Goal: Task Accomplishment & Management: Complete application form

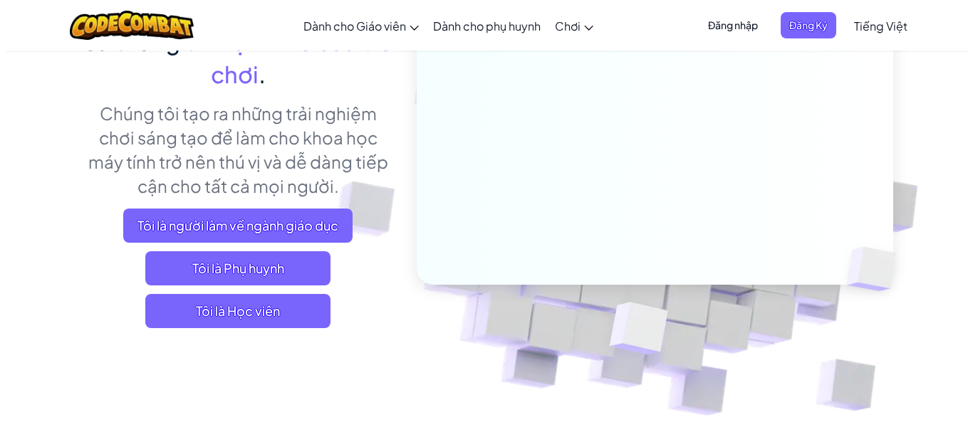
scroll to position [202, 0]
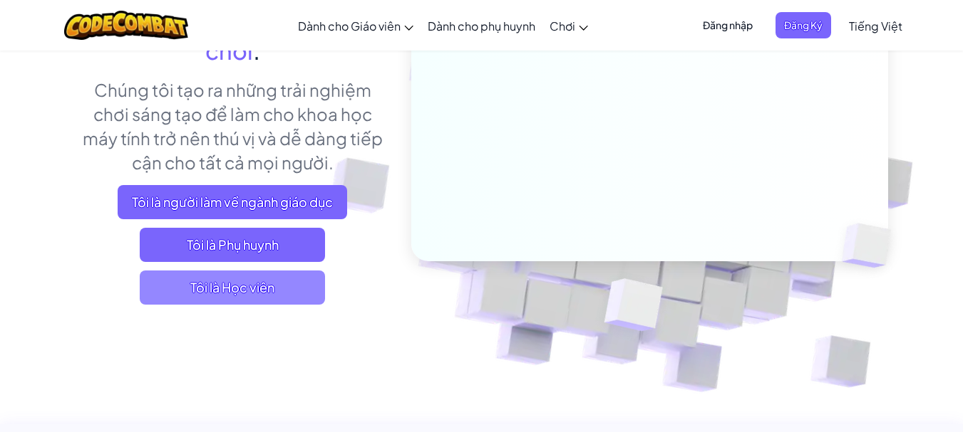
click at [269, 287] on font "Tôi là Học viên" at bounding box center [232, 287] width 84 height 16
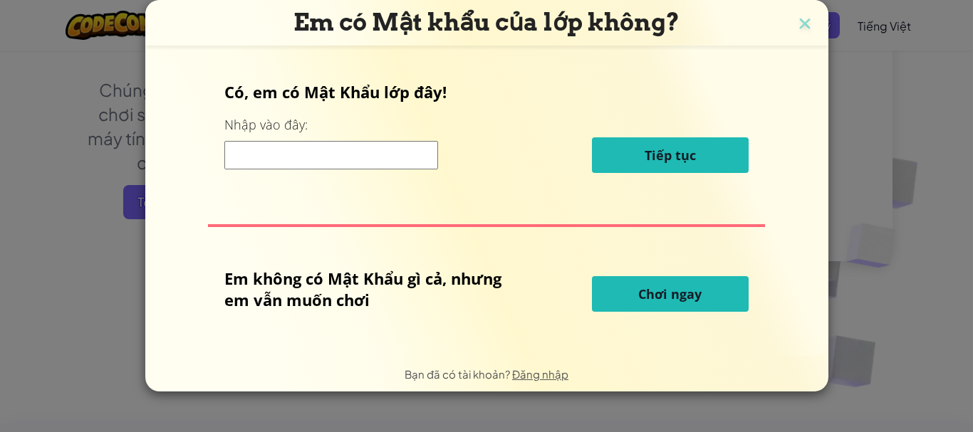
click at [658, 294] on font "Chơi ngay" at bounding box center [669, 294] width 63 height 17
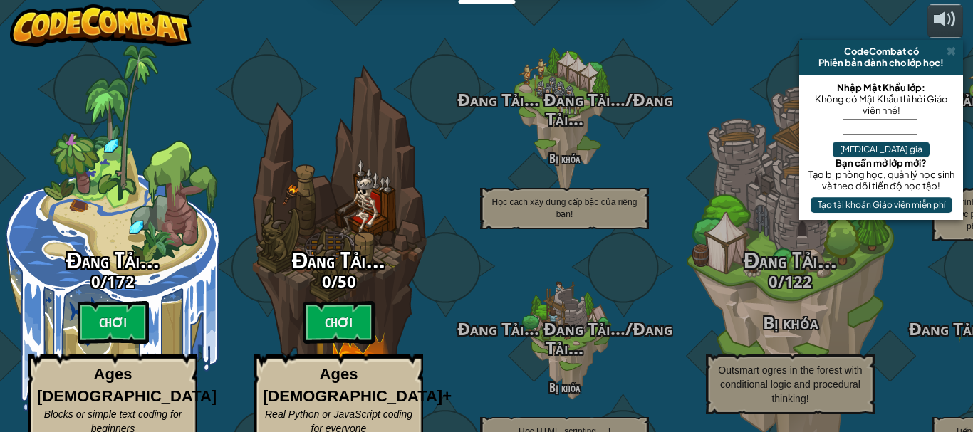
select select "vi"
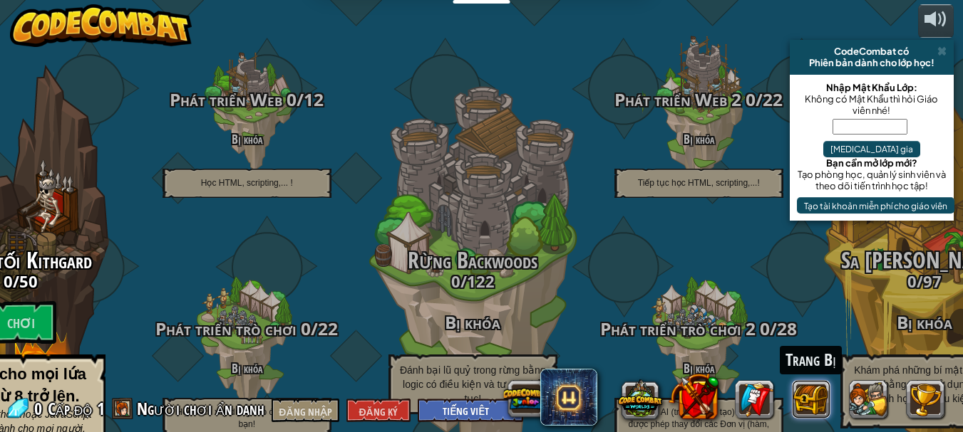
click at [820, 400] on button at bounding box center [811, 399] width 38 height 38
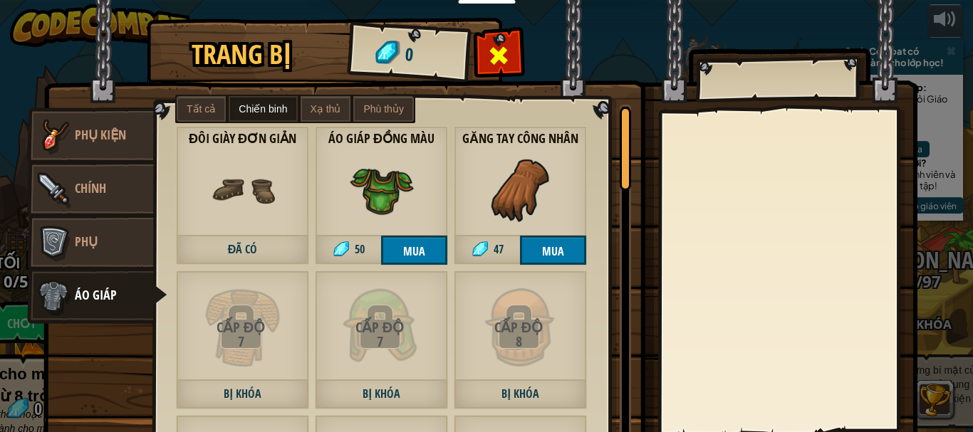
click at [490, 53] on span at bounding box center [499, 55] width 23 height 23
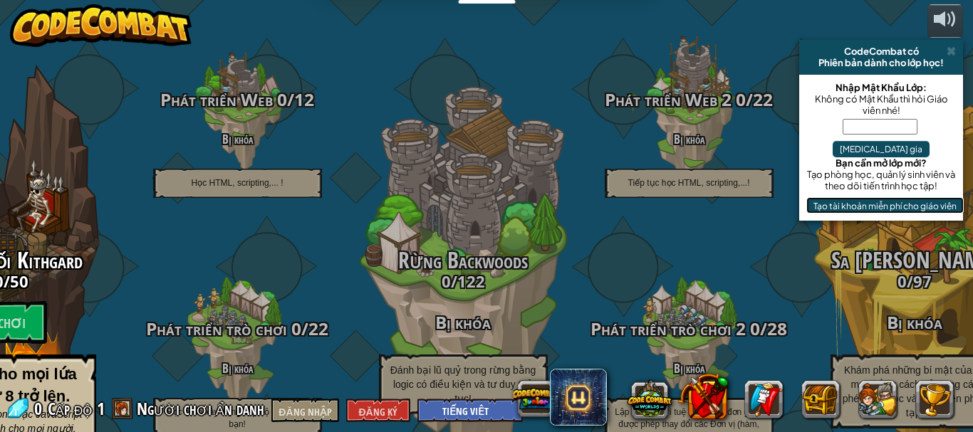
click at [864, 200] on font "Tạo tài khoản miễn phí cho giáo viên" at bounding box center [885, 205] width 143 height 11
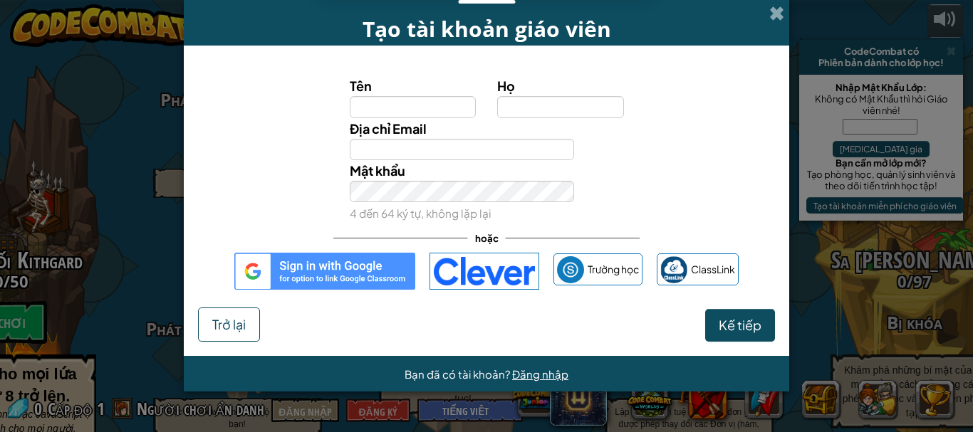
click at [370, 271] on img at bounding box center [324, 271] width 181 height 37
click at [341, 280] on img at bounding box center [324, 271] width 181 height 37
click at [333, 269] on img at bounding box center [324, 271] width 181 height 37
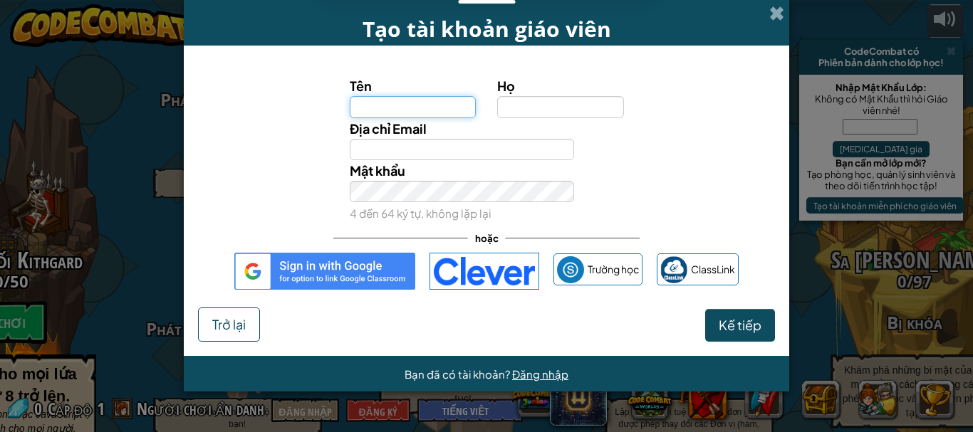
click at [440, 110] on input "Tên" at bounding box center [413, 106] width 127 height 21
type input "P"
type input "Nghĩa"
click at [522, 103] on input "Họ" at bounding box center [560, 106] width 127 height 21
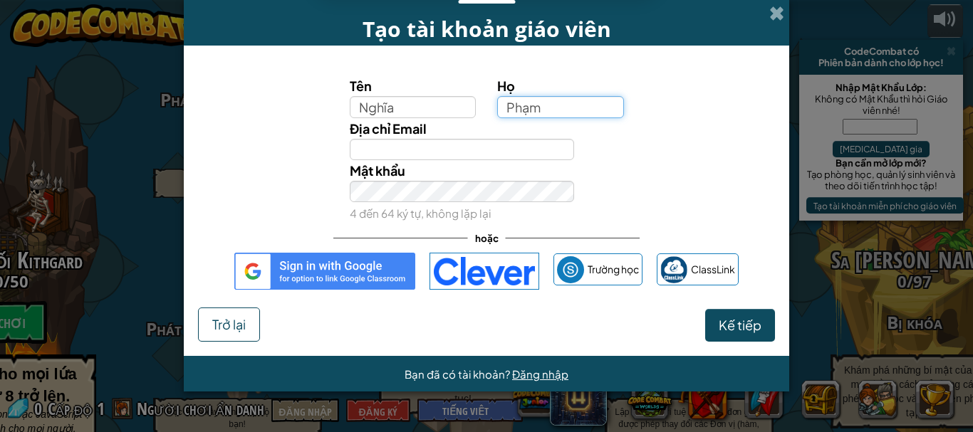
type input "Phạm"
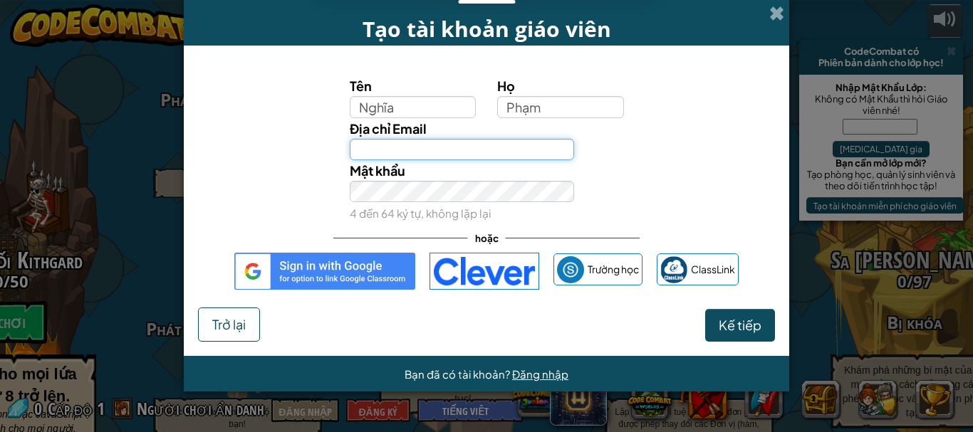
click at [524, 140] on input "Địa chỉ Email" at bounding box center [462, 149] width 225 height 21
type input "[EMAIL_ADDRESS][DOMAIN_NAME]"
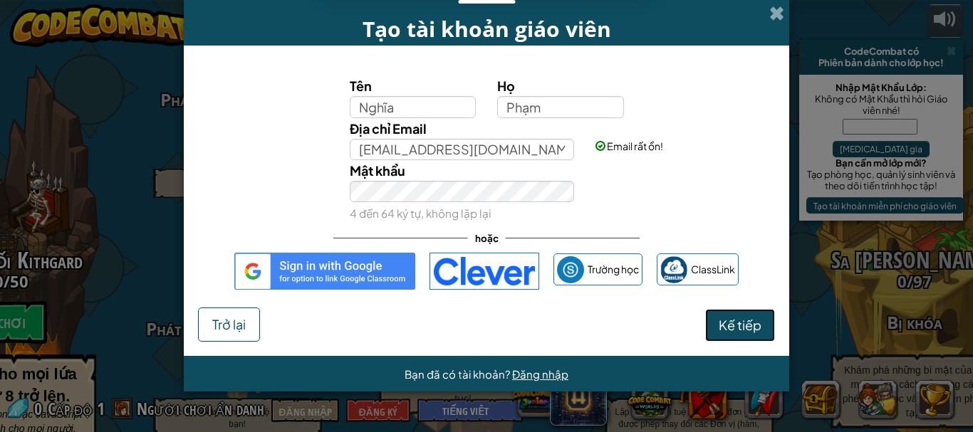
click at [737, 324] on font "Kế tiếp" at bounding box center [740, 325] width 43 height 16
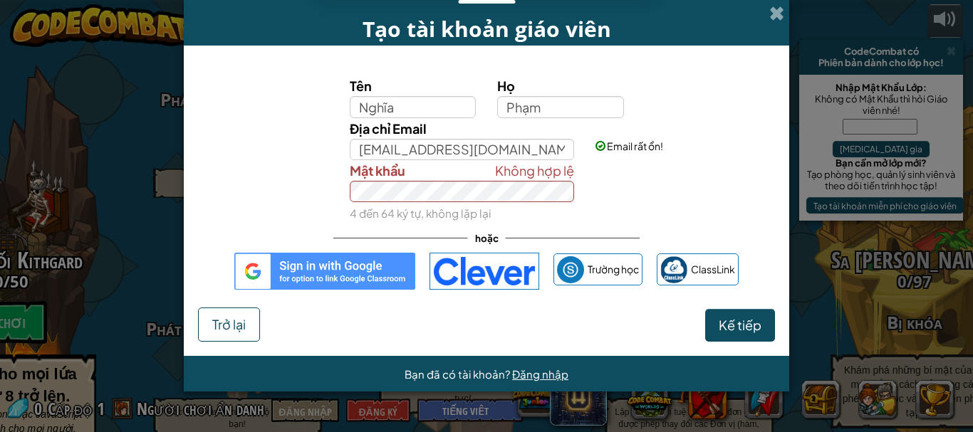
click at [393, 269] on img at bounding box center [324, 271] width 181 height 37
click at [336, 271] on img at bounding box center [324, 271] width 181 height 37
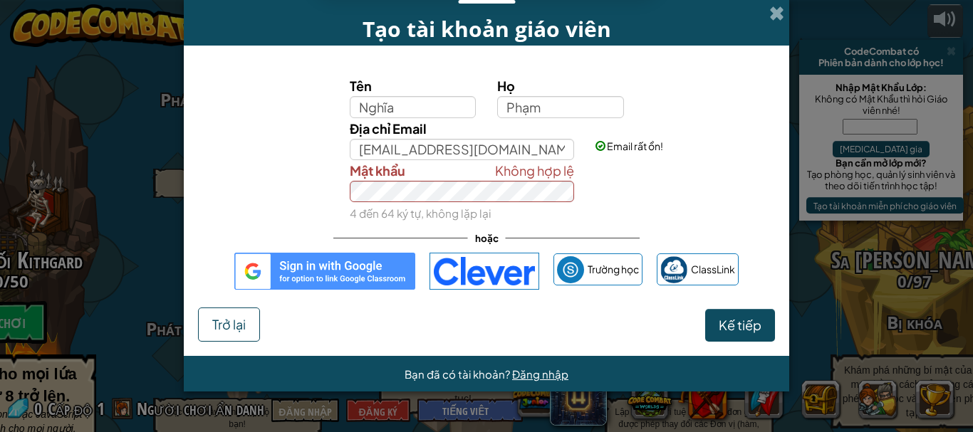
click at [260, 264] on img at bounding box center [324, 271] width 181 height 37
click at [501, 267] on img at bounding box center [485, 271] width 110 height 37
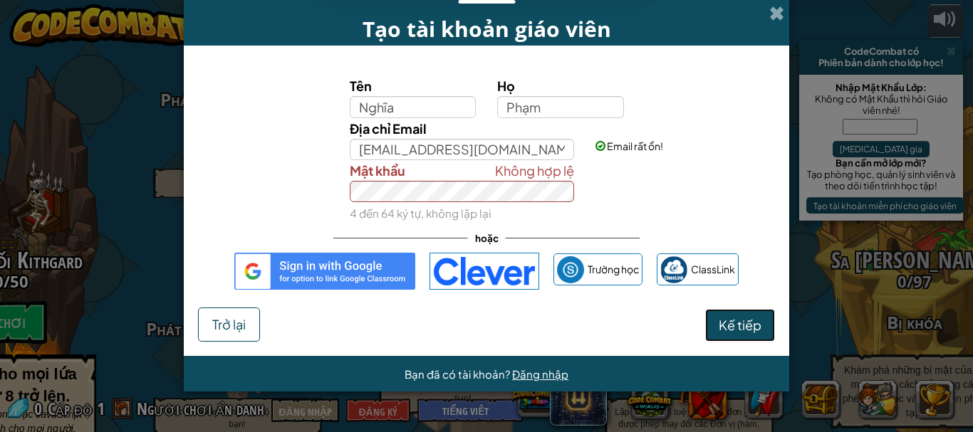
click at [732, 323] on font "Kế tiếp" at bounding box center [740, 325] width 43 height 16
select select "[GEOGRAPHIC_DATA]"
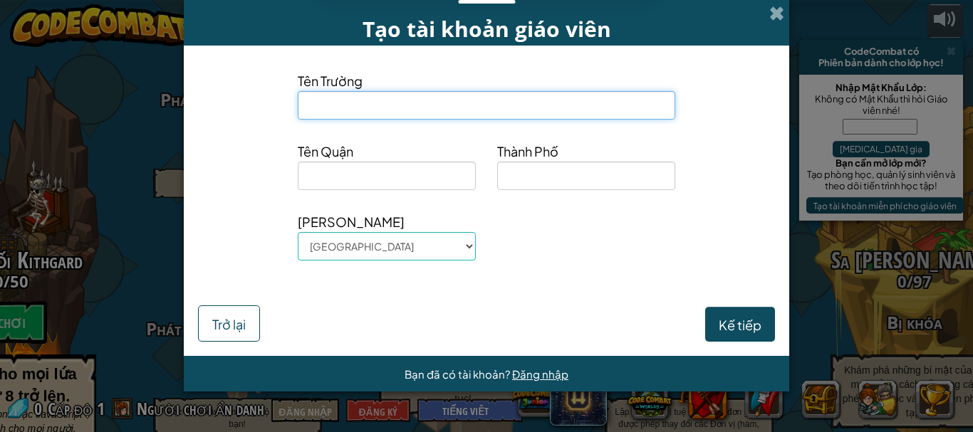
click at [598, 110] on input at bounding box center [487, 105] width 378 height 29
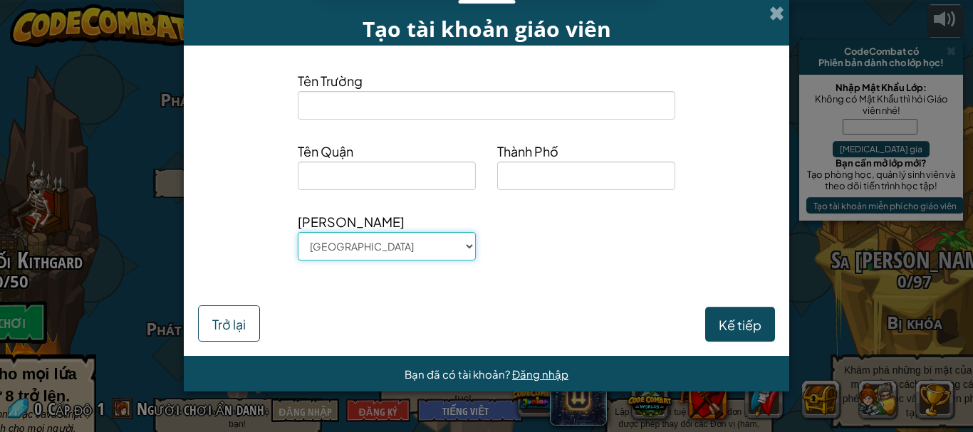
click at [445, 246] on select "[GEOGRAPHIC_DATA] [GEOGRAPHIC_DATA] [GEOGRAPHIC_DATA] [GEOGRAPHIC_DATA] [GEOGRA…" at bounding box center [387, 246] width 178 height 29
click at [606, 188] on input at bounding box center [586, 176] width 178 height 29
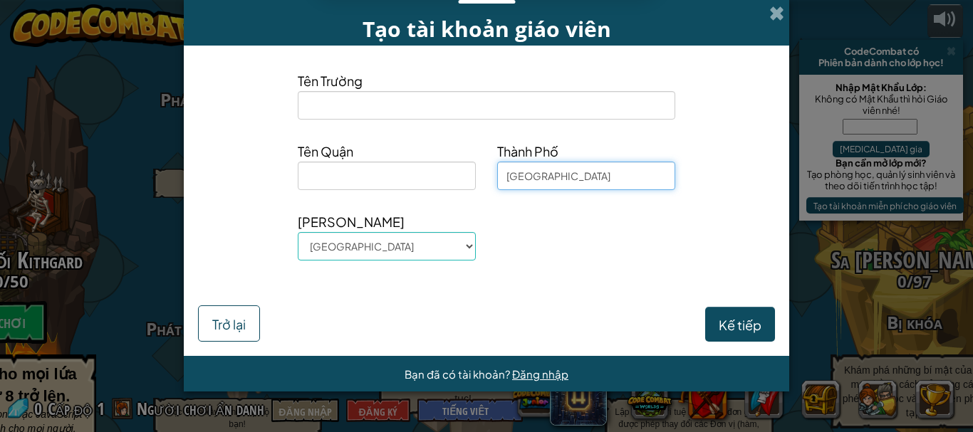
type input "[GEOGRAPHIC_DATA]"
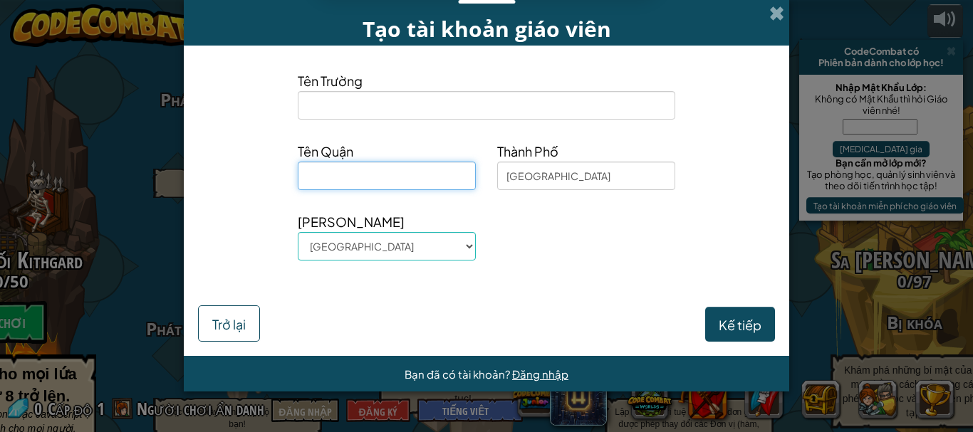
click at [455, 183] on input at bounding box center [387, 176] width 178 height 29
type input "12"
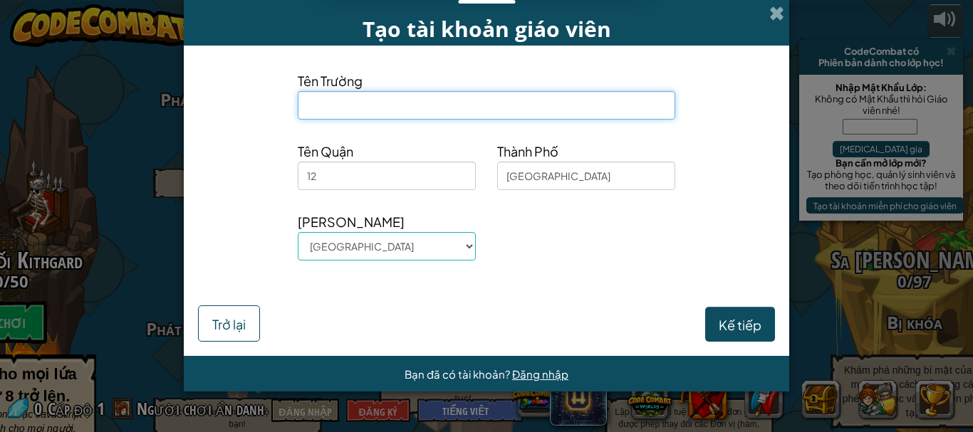
click at [503, 93] on input at bounding box center [487, 105] width 378 height 29
type input "l"
type input "LQU"
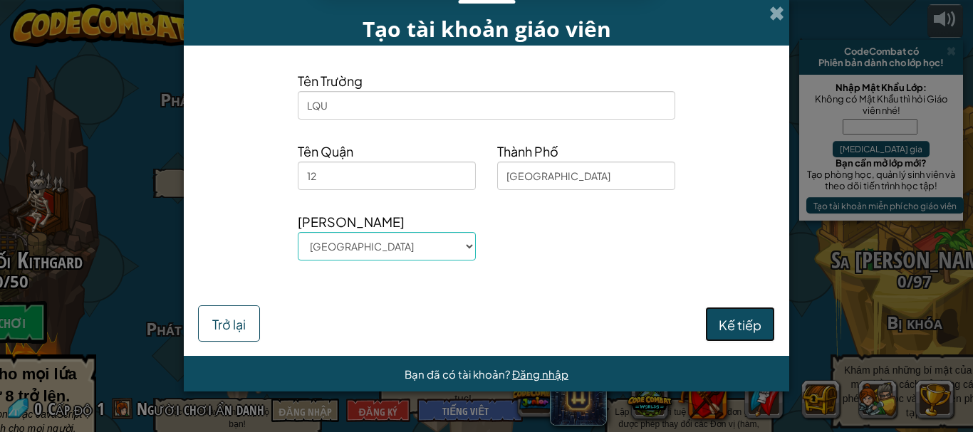
click at [746, 335] on button "Kế tiếp" at bounding box center [740, 324] width 70 height 35
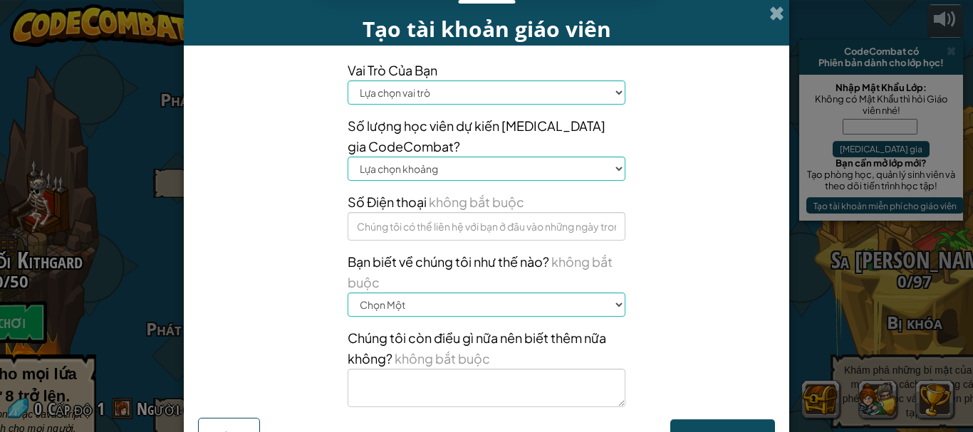
click at [546, 97] on select "Lựa chọn vai trò Hiệu trưởng Phụ huynh Công nghệ điều chỉnh Giáo viên Cố vấn Hộ…" at bounding box center [487, 93] width 278 height 24
select select "Technology coordinator"
click at [348, 81] on select "Lựa chọn vai trò Hiệu trưởng Phụ huynh Công nghệ điều chỉnh Giáo viên Cố vấn Hộ…" at bounding box center [487, 93] width 278 height 24
click at [499, 178] on select "Lựa chọn khoảng 1-10 11-50 [PHONE_NUMBER] [PHONE_NUMBER] 1000+" at bounding box center [487, 169] width 278 height 24
select select "201-500"
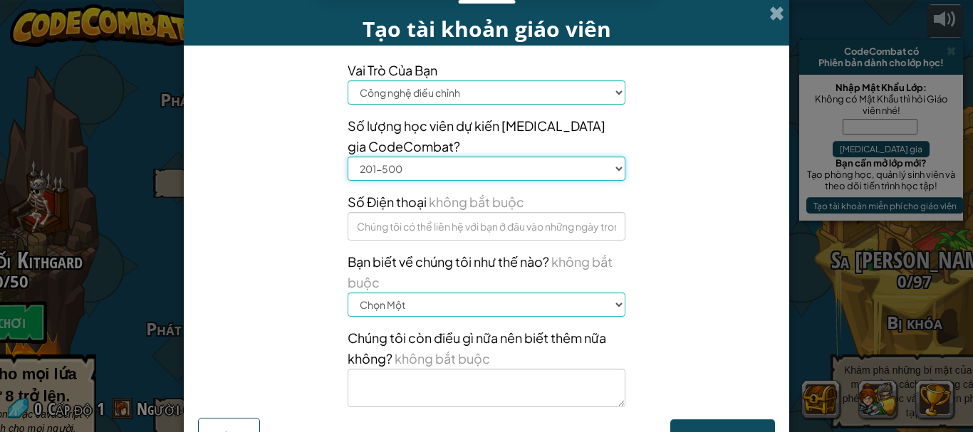
click at [348, 157] on select "Lựa chọn khoảng 1-10 11-50 [PHONE_NUMBER] [PHONE_NUMBER] 1000+" at bounding box center [487, 169] width 278 height 24
click at [487, 306] on select "Chọn Một Hội thảo (ví dụ: ISTE) [DOMAIN_NAME][URL] Giờ lập trình Một giáo viên …" at bounding box center [487, 305] width 278 height 24
select select "A student"
click at [348, 293] on select "Chọn Một Hội thảo (ví dụ: ISTE) [DOMAIN_NAME][URL] Giờ lập trình Một giáo viên …" at bounding box center [487, 305] width 278 height 24
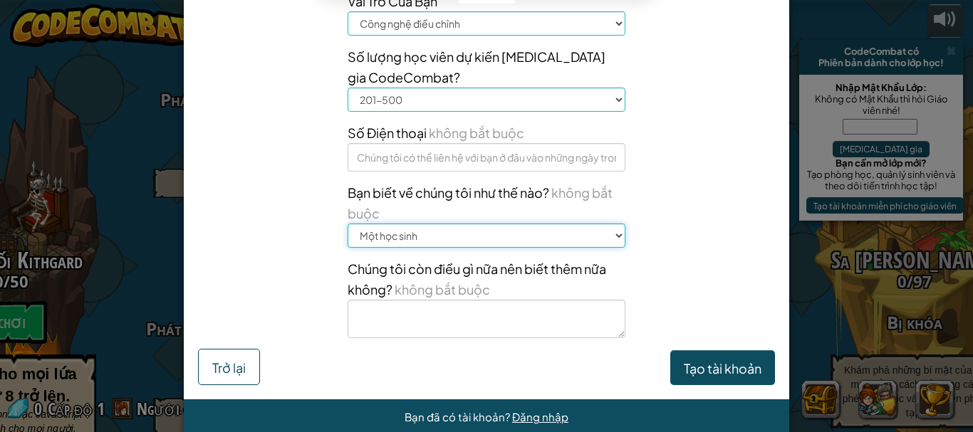
scroll to position [71, 0]
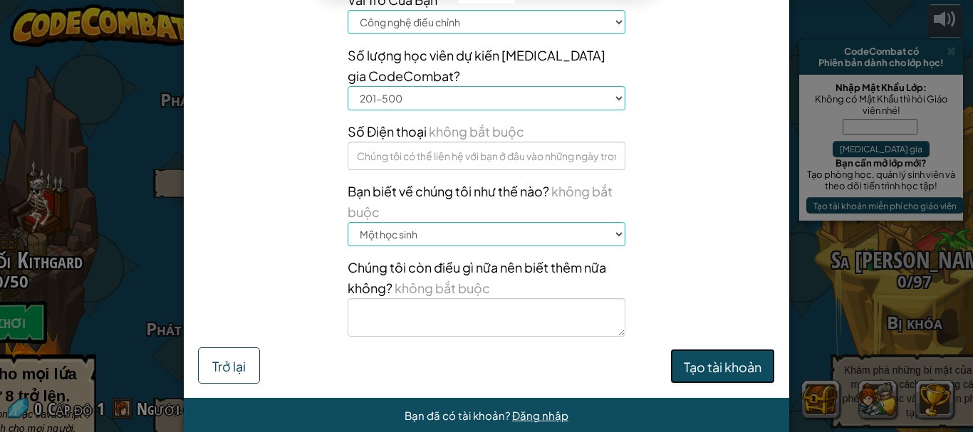
click at [706, 358] on font "Tạo tài khoản" at bounding box center [723, 366] width 78 height 16
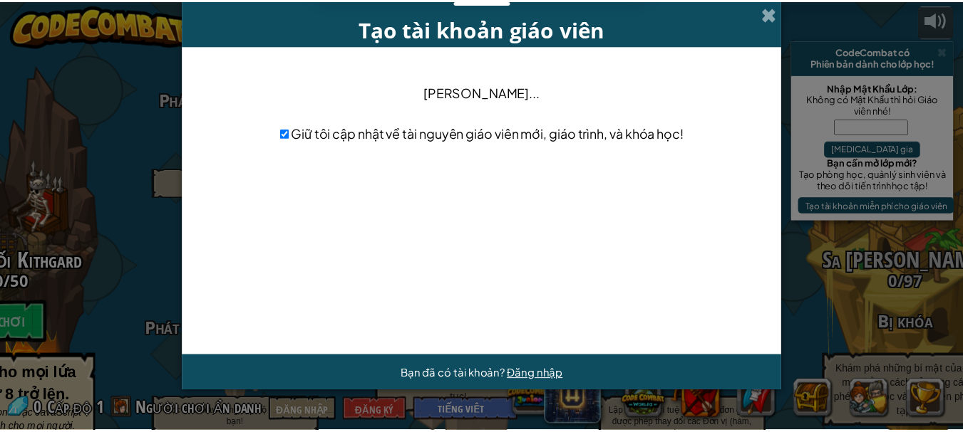
scroll to position [0, 0]
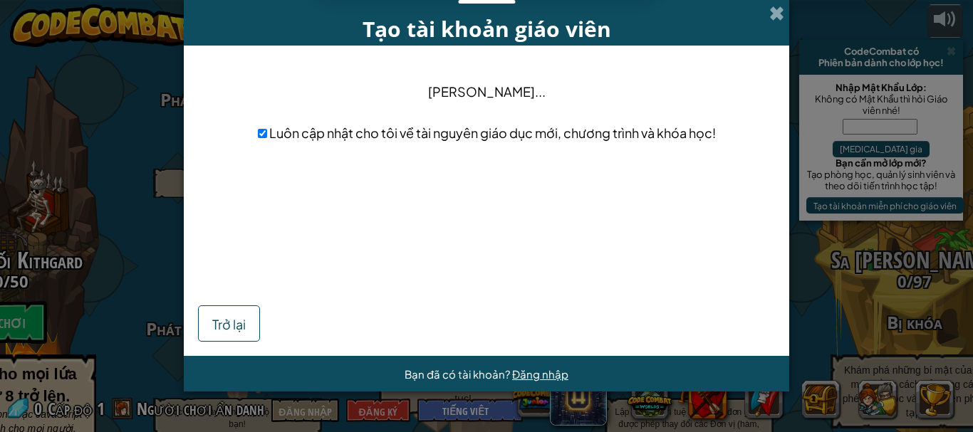
click at [519, 88] on font "[PERSON_NAME]..." at bounding box center [487, 91] width 118 height 16
click at [779, 9] on span at bounding box center [777, 13] width 15 height 15
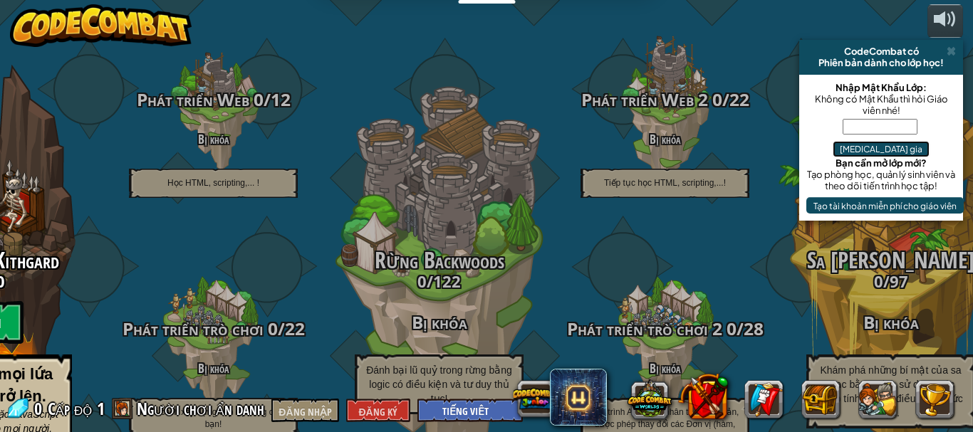
click at [910, 144] on font "[MEDICAL_DATA] gia" at bounding box center [881, 149] width 83 height 11
drag, startPoint x: 913, startPoint y: 123, endPoint x: 876, endPoint y: 123, distance: 37.1
click at [876, 123] on div "[MEDICAL_DATA] gia" at bounding box center [882, 136] width 150 height 41
click at [876, 123] on input "text" at bounding box center [880, 127] width 75 height 16
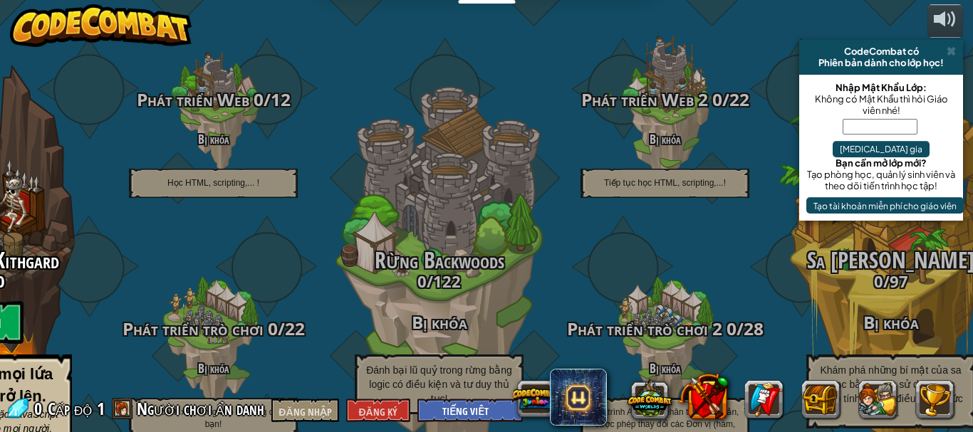
click at [876, 123] on input "text" at bounding box center [880, 127] width 75 height 16
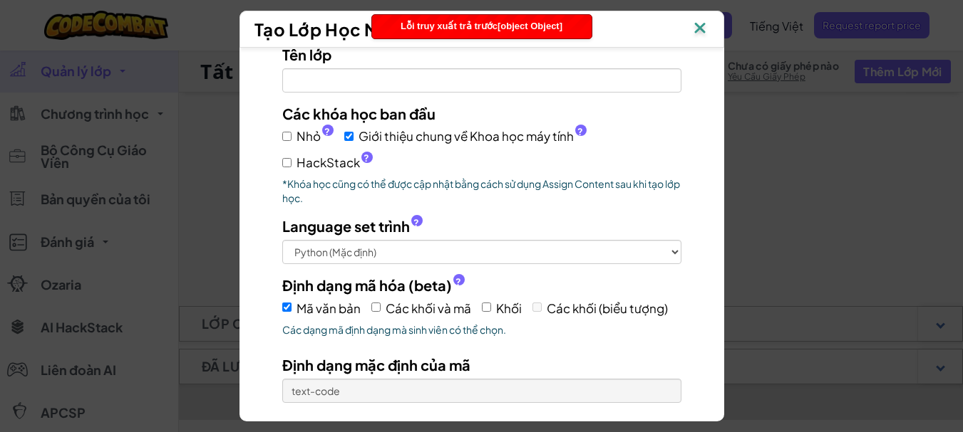
scroll to position [56, 0]
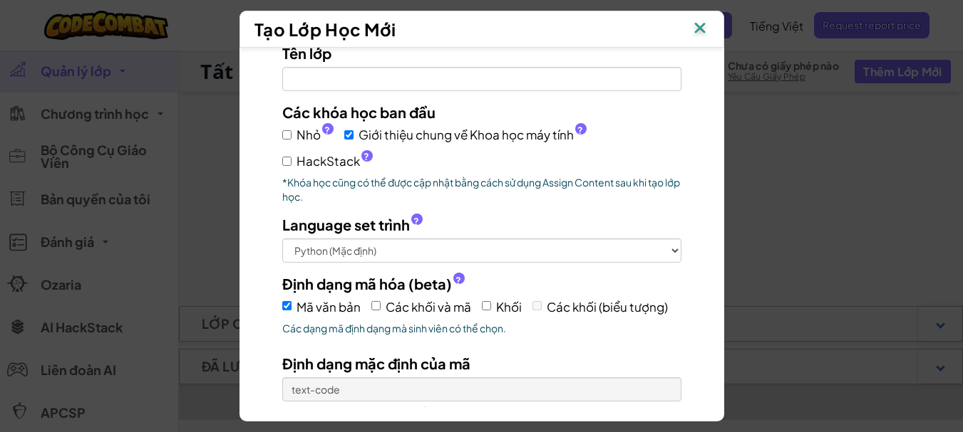
click at [376, 307] on label "Các khối và mã" at bounding box center [421, 307] width 100 height 22
click at [376, 307] on input "Các khối và mã" at bounding box center [375, 305] width 9 height 9
checkbox input "true"
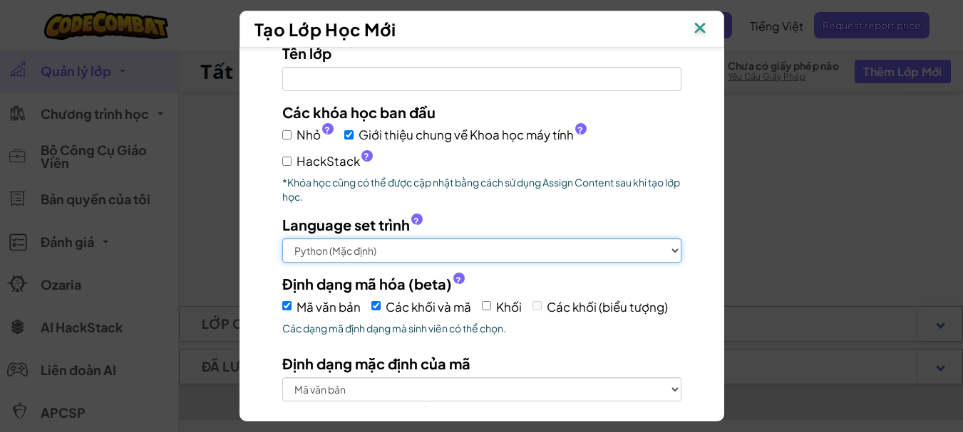
click at [353, 250] on select "Python (Mặc định) JavaScript C++ Java (Thử)" at bounding box center [481, 251] width 399 height 24
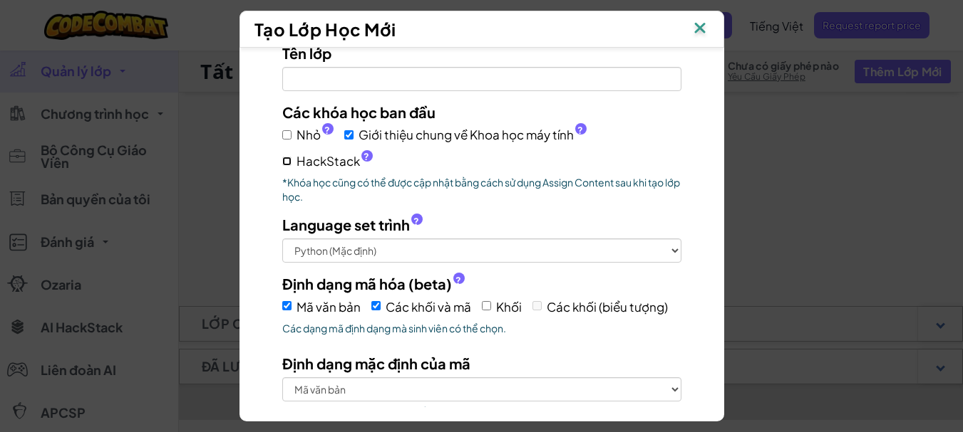
click at [284, 157] on input "HackStack ?" at bounding box center [286, 161] width 9 height 9
checkbox input "true"
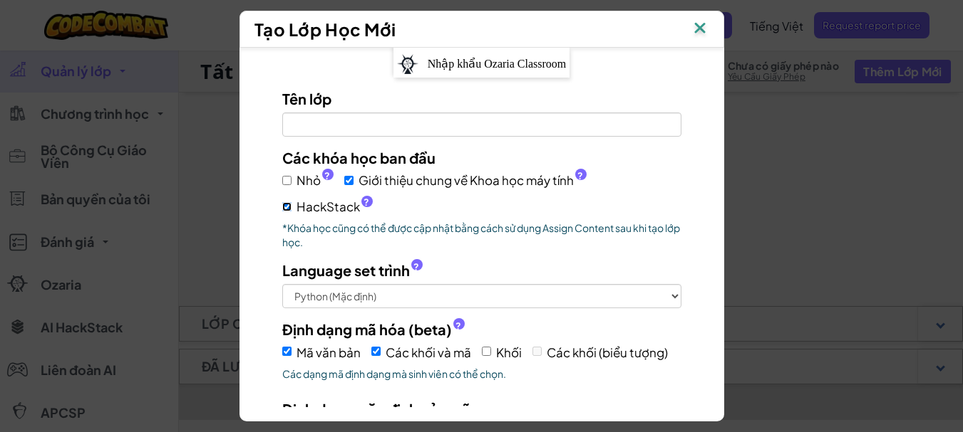
scroll to position [10, 0]
click at [289, 185] on label "Nhỏ ?" at bounding box center [307, 181] width 51 height 21
click at [289, 185] on input "Nhỏ ?" at bounding box center [286, 181] width 9 height 9
checkbox input "true"
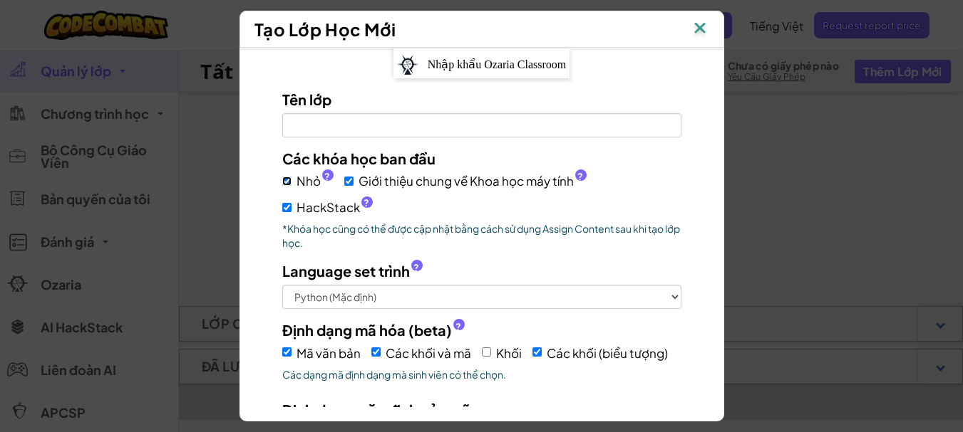
scroll to position [0, 0]
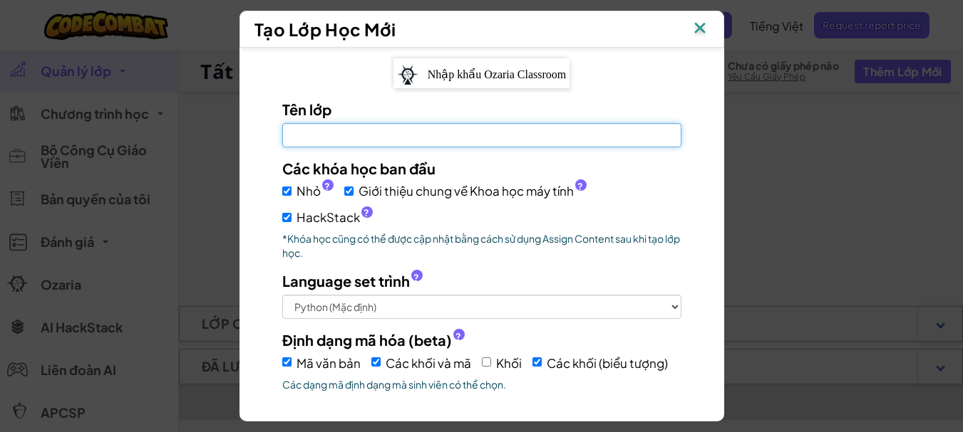
click at [334, 135] on input "Tên lớp Cần điền thông tin vào đây" at bounding box center [481, 135] width 399 height 24
type input "U"
type input "Ú"
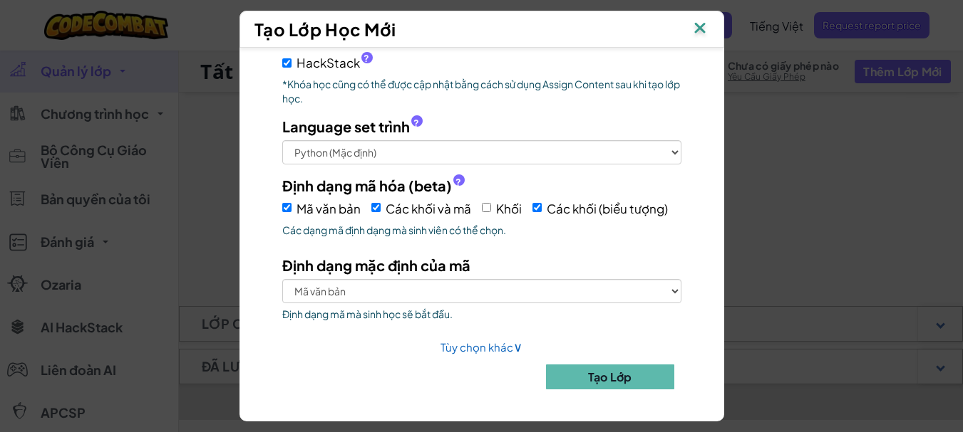
type input "UESSH"
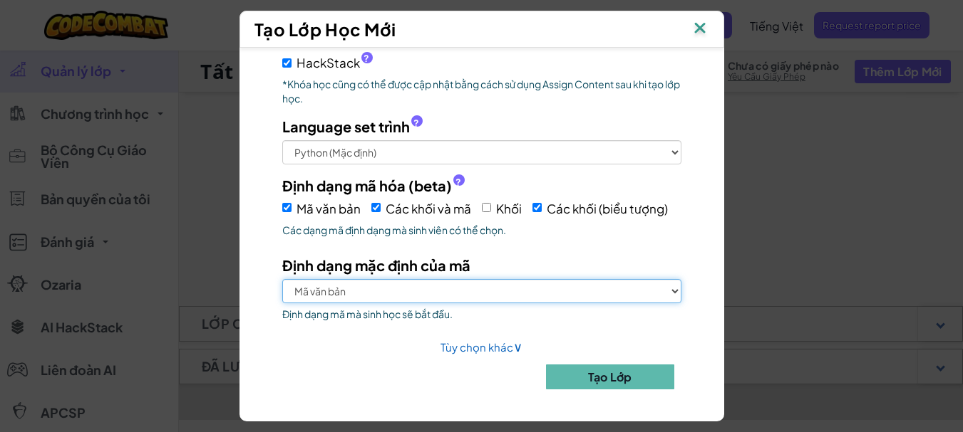
click at [369, 290] on select "Mã văn bản Các blocks và code Các khối (biểu tượng)" at bounding box center [481, 291] width 399 height 24
select select "blocks-and-code"
click at [282, 279] on select "Mã văn bản Các blocks và code Các khối (biểu tượng)" at bounding box center [481, 291] width 399 height 24
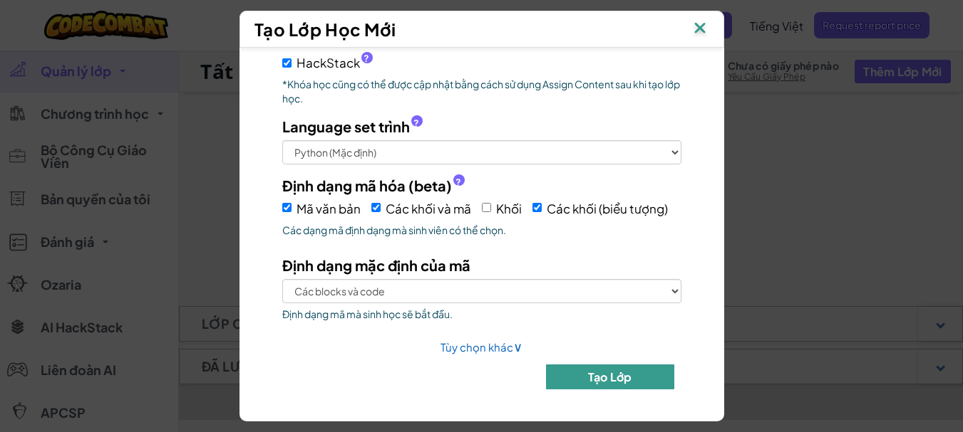
click at [583, 369] on button "Tạo Lớp" at bounding box center [610, 377] width 128 height 25
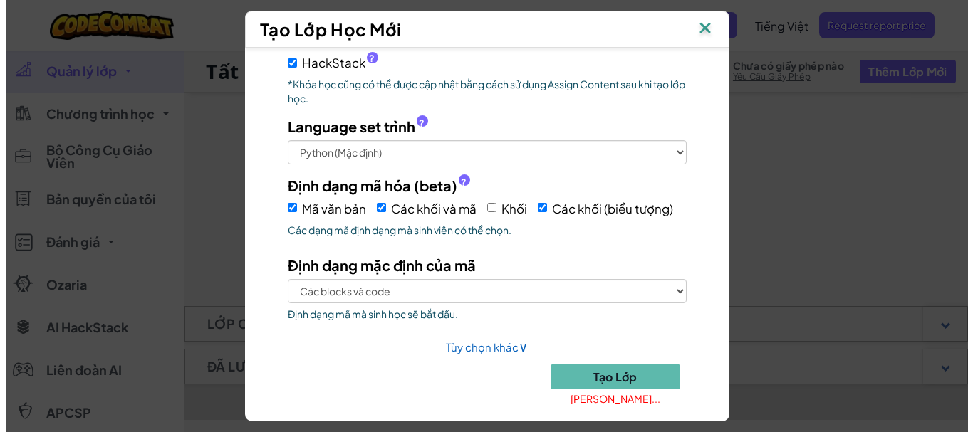
scroll to position [0, 0]
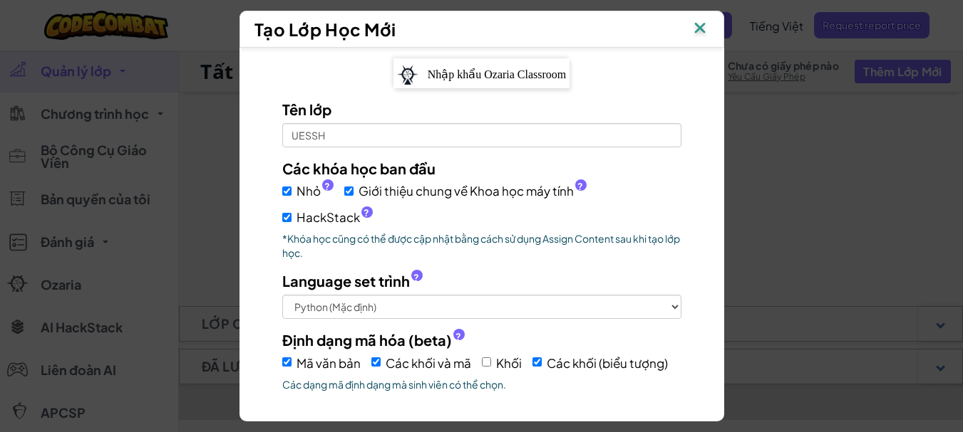
click at [703, 25] on img at bounding box center [699, 29] width 19 height 21
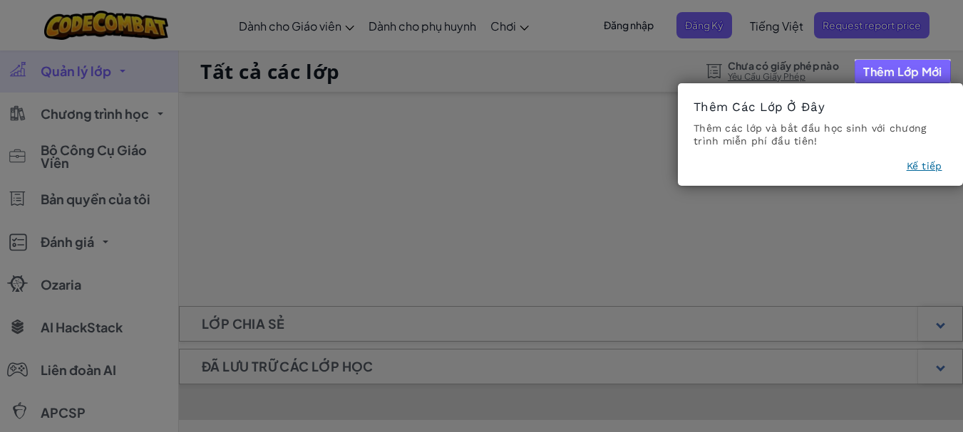
click at [914, 163] on font "Kế tiếp" at bounding box center [924, 165] width 36 height 11
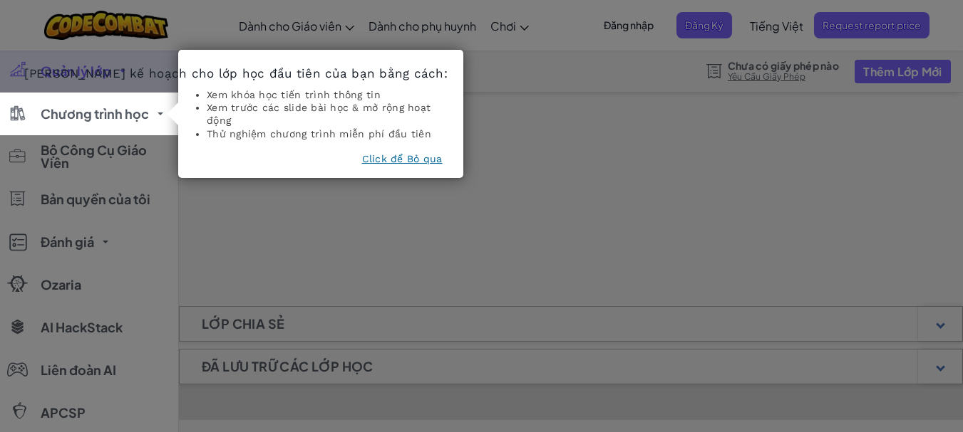
click at [914, 163] on icon at bounding box center [486, 216] width 973 height 432
click at [432, 157] on font "Click để Bỏ qua" at bounding box center [402, 158] width 81 height 11
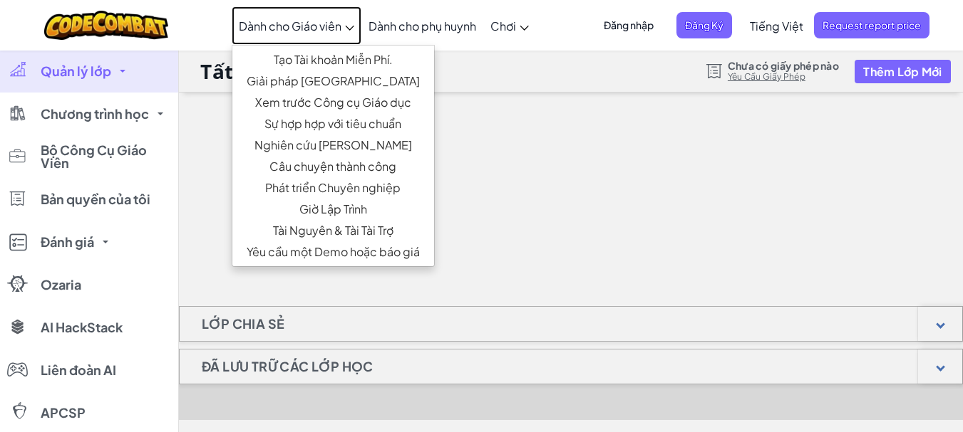
click at [312, 33] on link "Dành cho Giáo viên" at bounding box center [297, 25] width 130 height 38
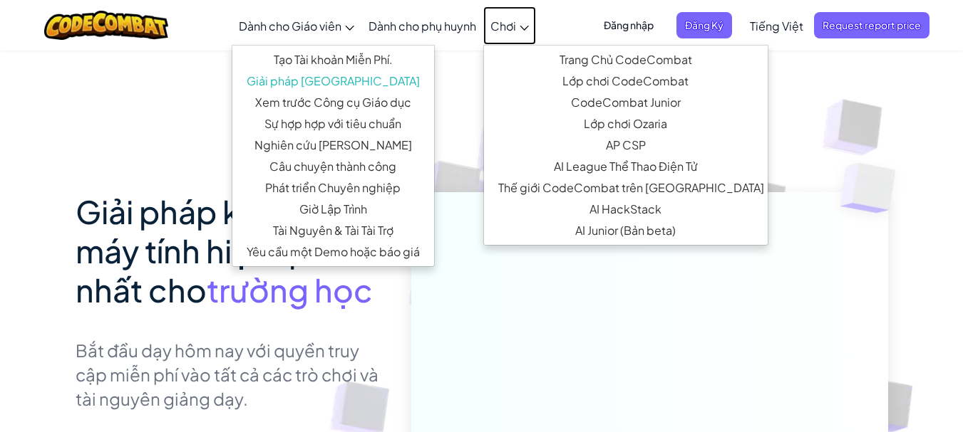
click at [507, 29] on font "Chơi" at bounding box center [503, 26] width 26 height 15
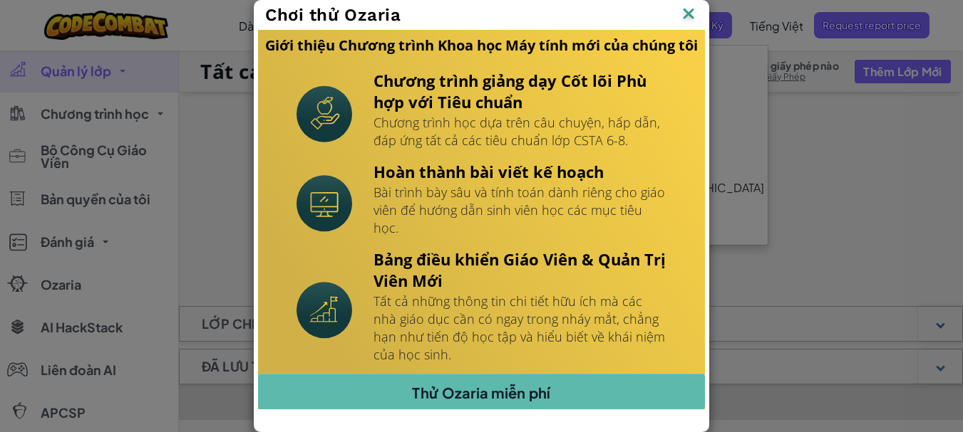
click at [691, 26] on img at bounding box center [688, 14] width 19 height 21
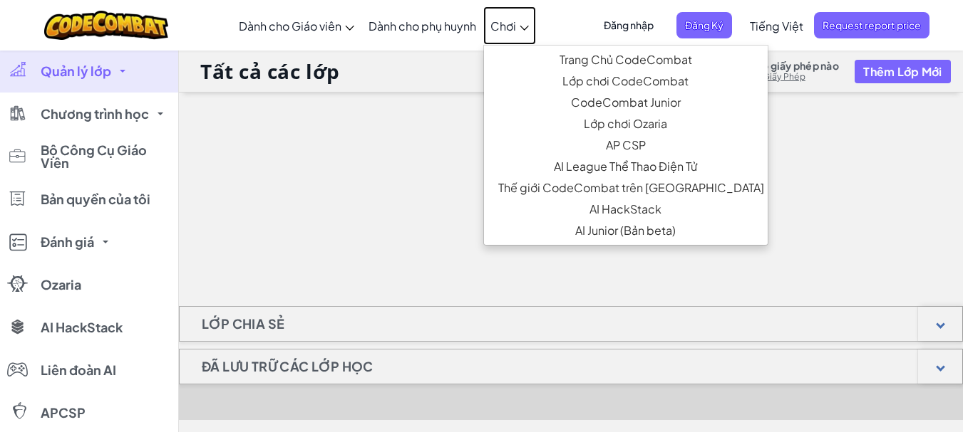
click at [504, 35] on link "Chơi" at bounding box center [509, 25] width 53 height 38
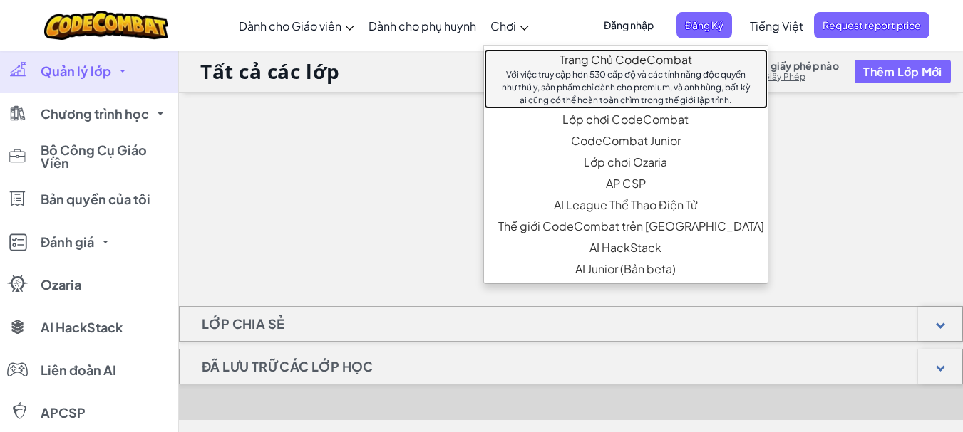
click at [613, 69] on font "Với việc truy cập hơn 530 cấp độ và các tính năng độc quyền như thú y, sản phẩm…" at bounding box center [626, 87] width 248 height 36
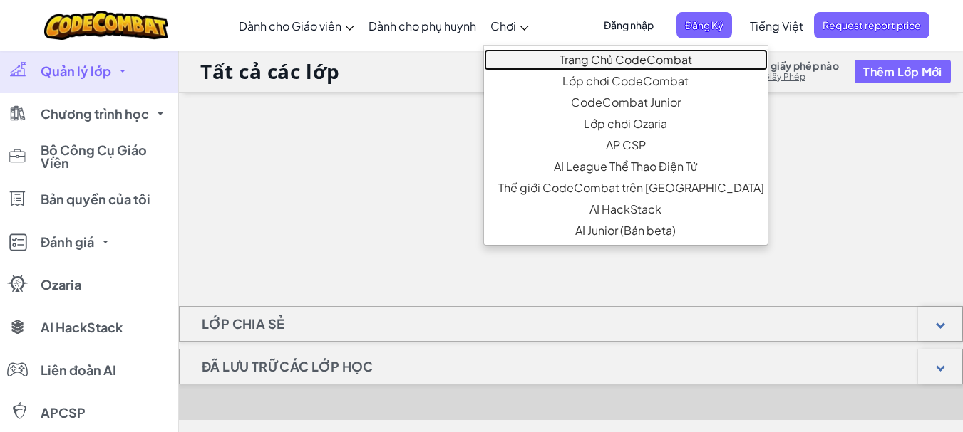
click at [613, 69] on font "Với việc truy cập hơn 530 cấp độ và các tính năng độc quyền như thú y, sản phẩm…" at bounding box center [626, 87] width 248 height 36
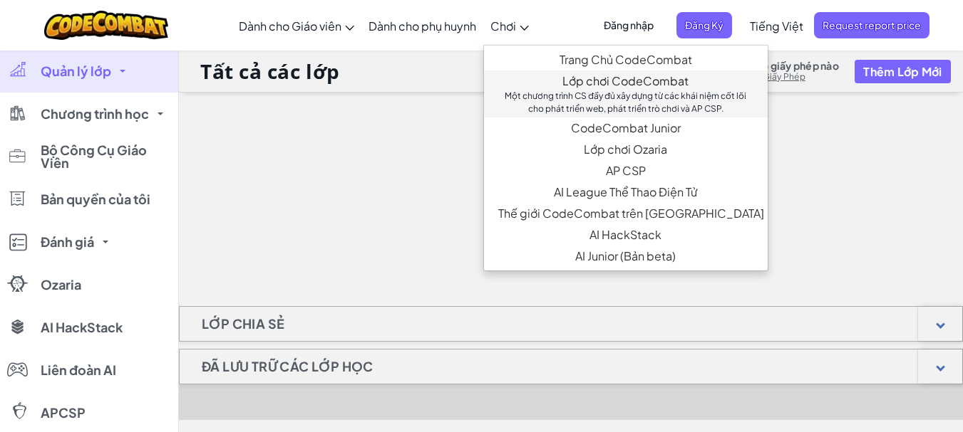
click at [628, 85] on font "Lớp chơi CodeCombat" at bounding box center [625, 80] width 126 height 15
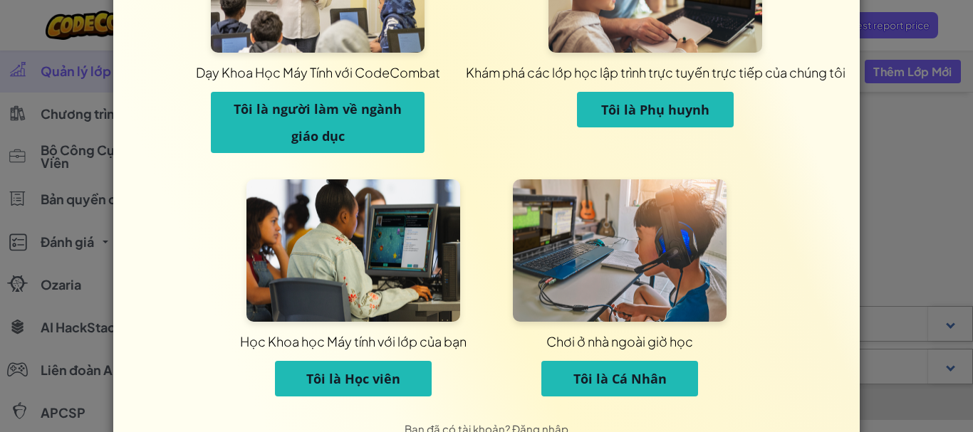
scroll to position [123, 0]
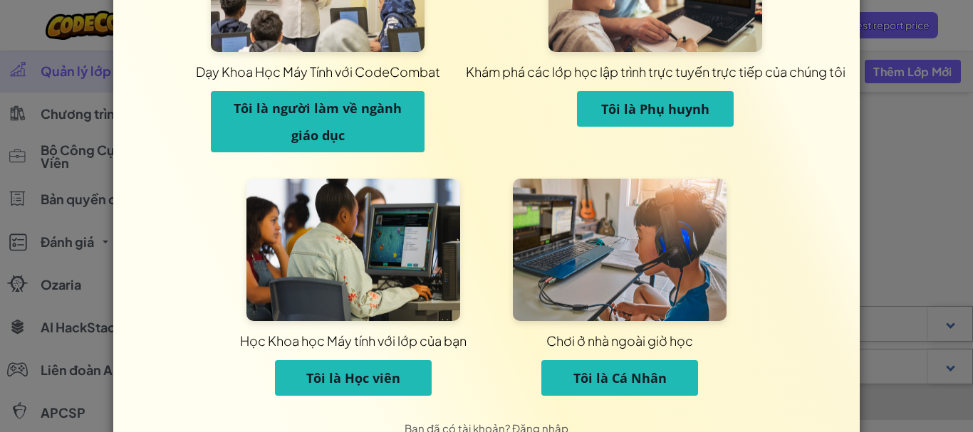
click at [370, 367] on button "Tôi là Học viên" at bounding box center [353, 379] width 157 height 36
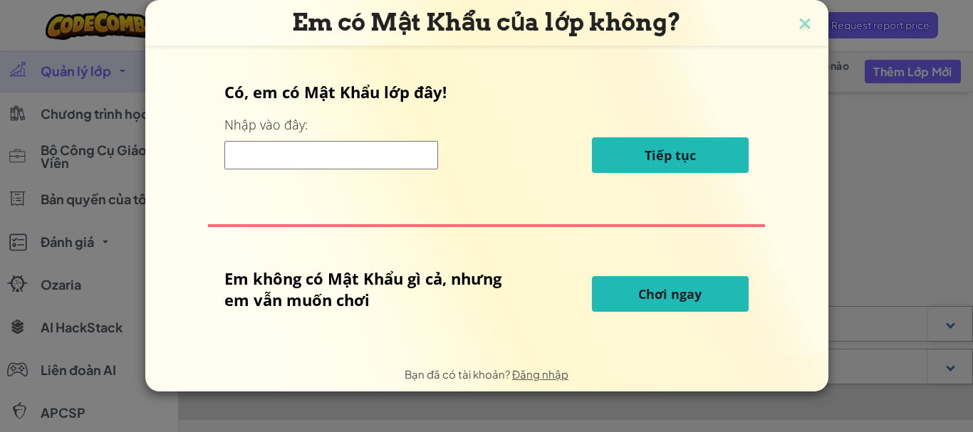
scroll to position [0, 0]
click at [668, 281] on button "Chơi ngay" at bounding box center [670, 294] width 157 height 36
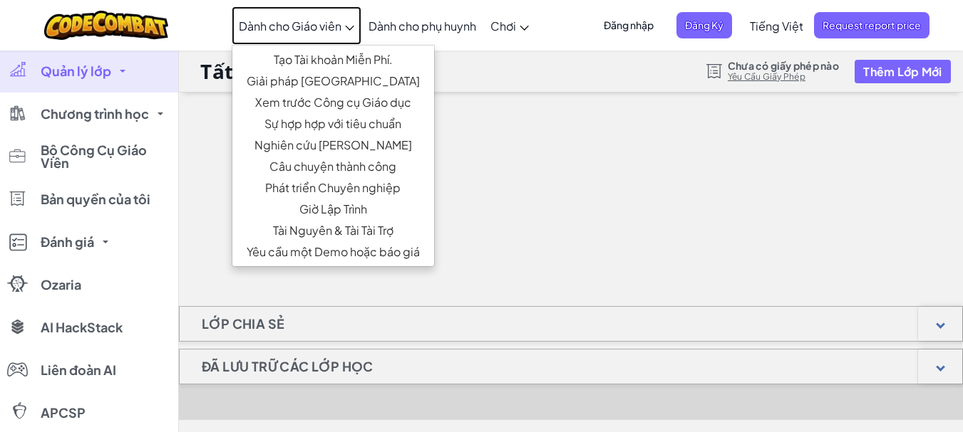
click at [321, 27] on font "Dành cho Giáo viên" at bounding box center [290, 26] width 103 height 15
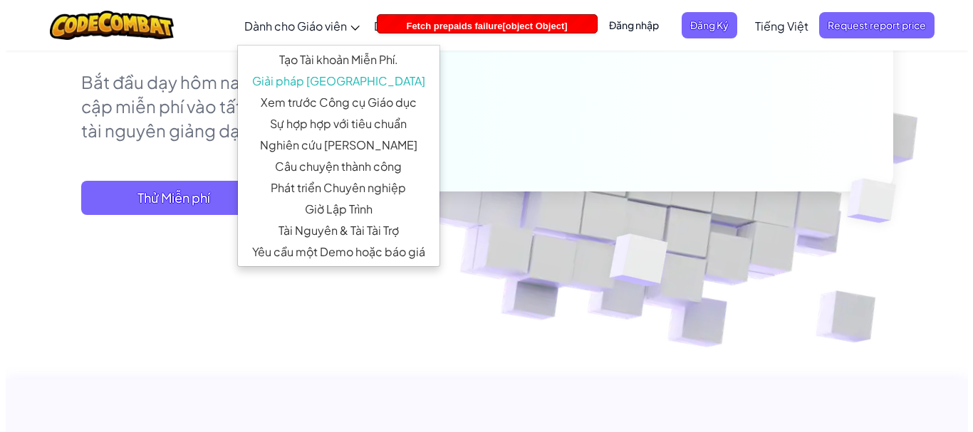
scroll to position [279, 0]
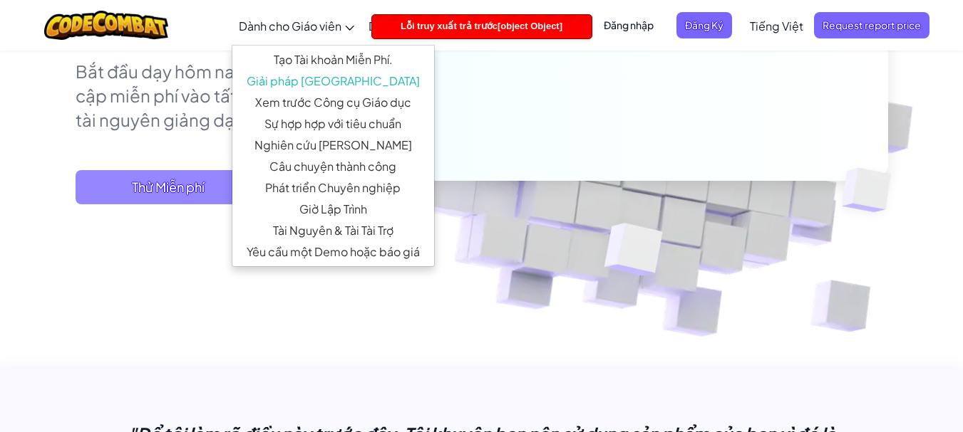
click at [170, 197] on span "Thử Miễn phí" at bounding box center [168, 187] width 185 height 34
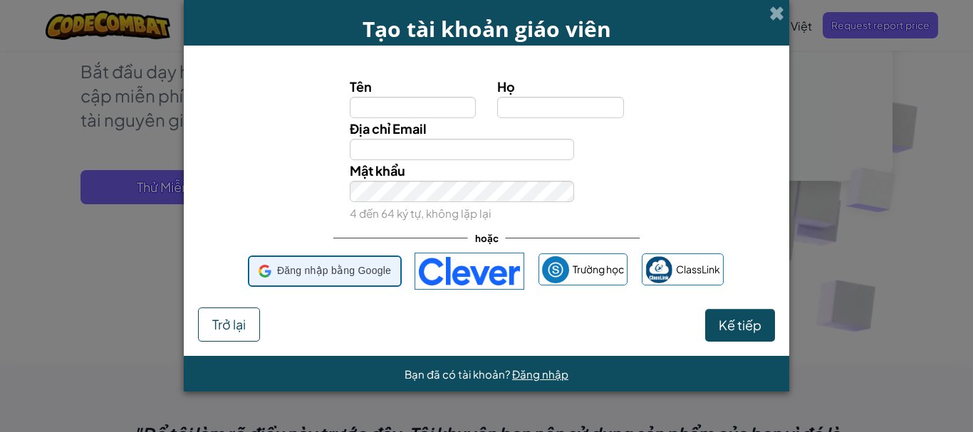
click at [323, 278] on span "Đăng nhập bằng Google" at bounding box center [334, 271] width 114 height 21
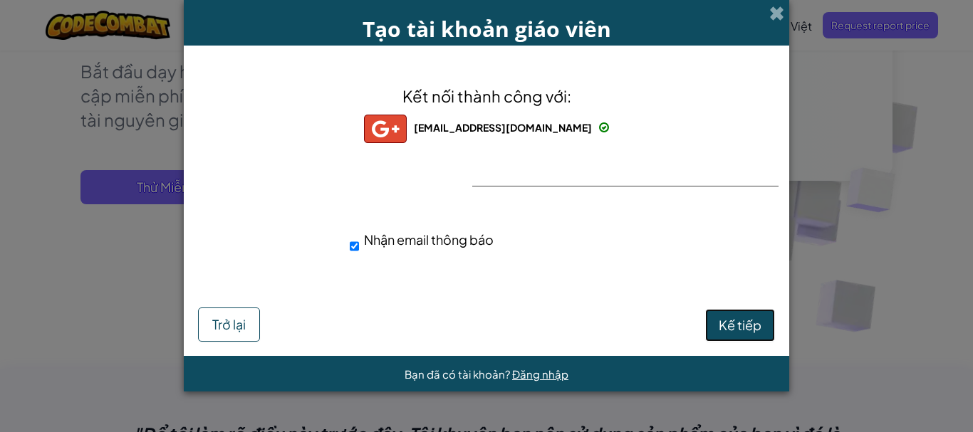
click at [719, 321] on font "Kế tiếp" at bounding box center [740, 325] width 43 height 16
select select "[GEOGRAPHIC_DATA]"
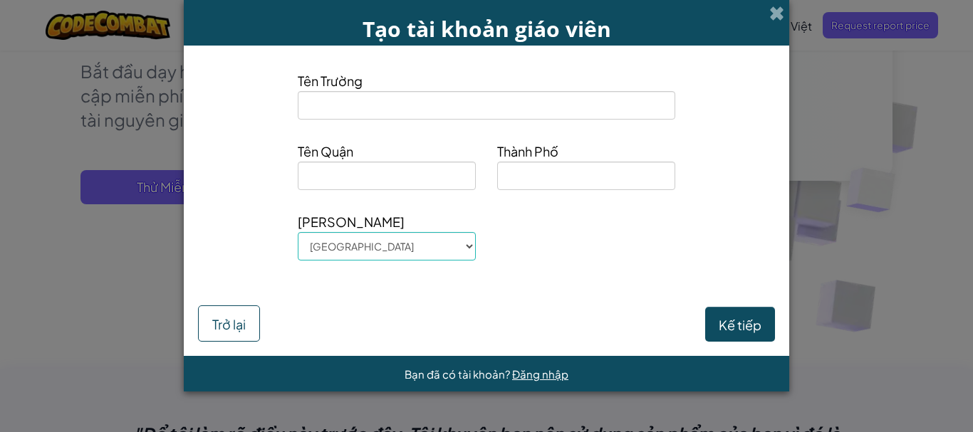
click at [573, 157] on span "Thành Phố" at bounding box center [586, 151] width 178 height 21
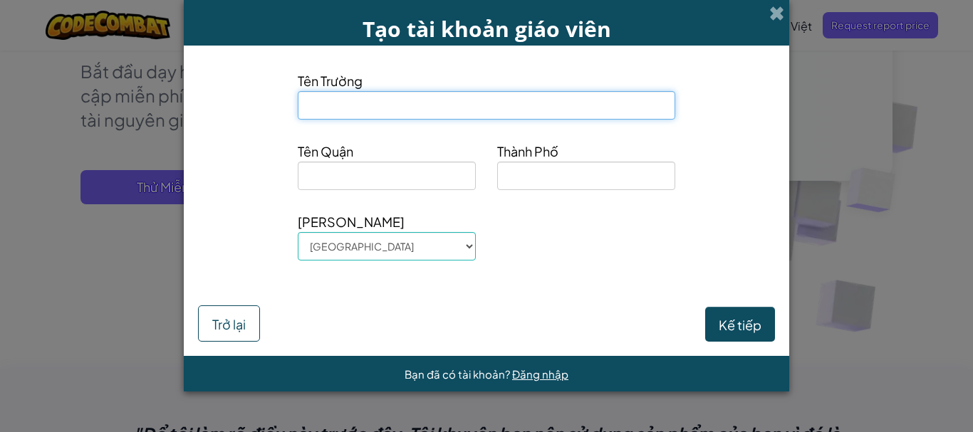
click at [601, 94] on input at bounding box center [487, 105] width 378 height 29
type input "U"
type input "Ú"
type input "USSEH"
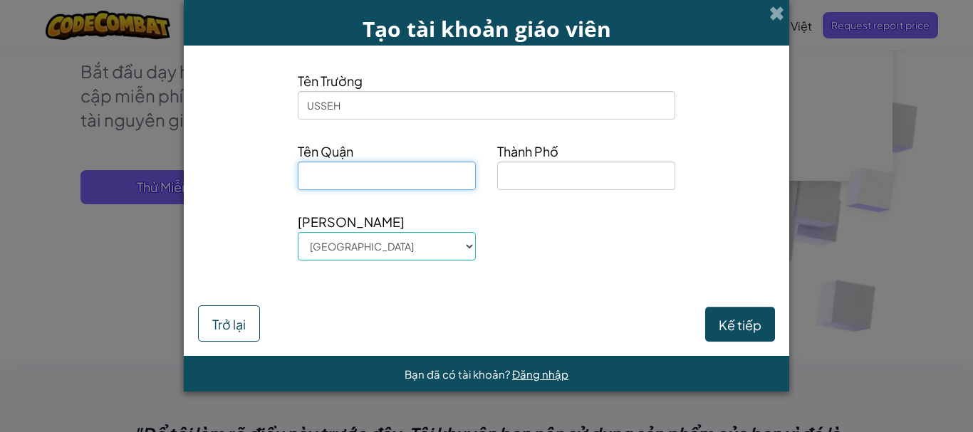
click at [447, 166] on input at bounding box center [387, 176] width 178 height 29
type input "12"
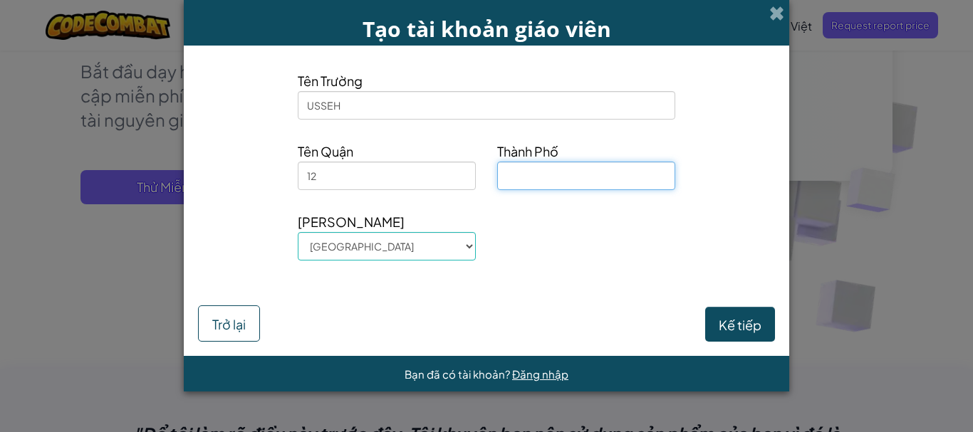
click at [546, 179] on input at bounding box center [586, 176] width 178 height 29
type input "VIETNNAM"
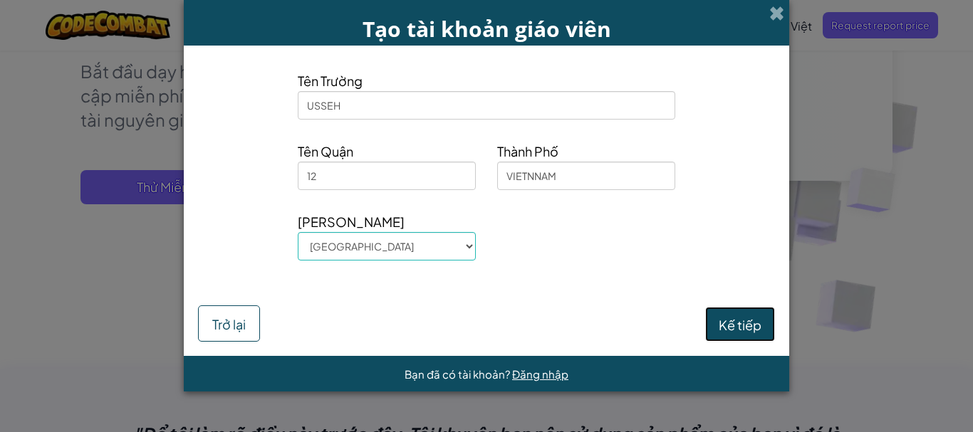
click at [747, 335] on button "Kế tiếp" at bounding box center [740, 324] width 70 height 35
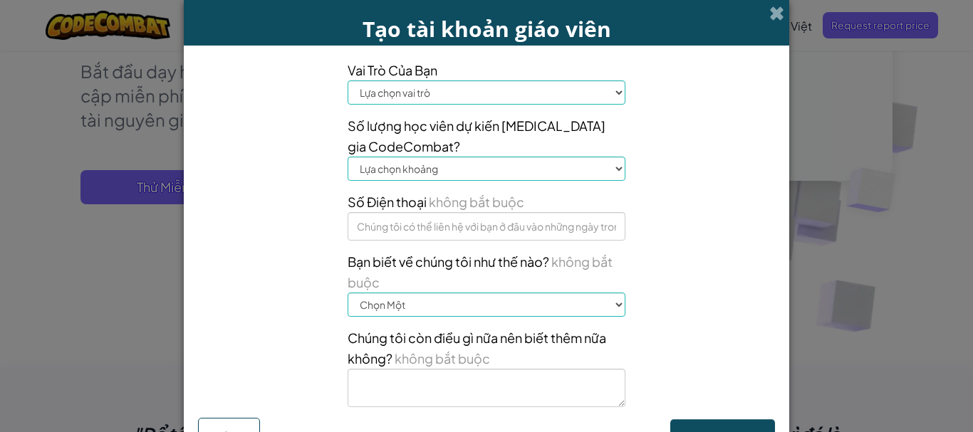
click at [564, 90] on select "Lựa chọn vai trò Hiệu trưởng Phụ huynh Công nghệ điều phối Giáo viên Cố vấn Hội…" at bounding box center [487, 93] width 278 height 24
select select "Technology coordinator"
click at [348, 81] on select "Lựa chọn vai trò Hiệu trưởng Phụ huynh Công nghệ điều phối Giáo viên Cố vấn Hội…" at bounding box center [487, 93] width 278 height 24
click at [529, 173] on select "Lựa chọn khoảng 1-10 11-50 [PHONE_NUMBER] [PHONE_NUMBER] 1000+" at bounding box center [487, 169] width 278 height 24
select select "101-200"
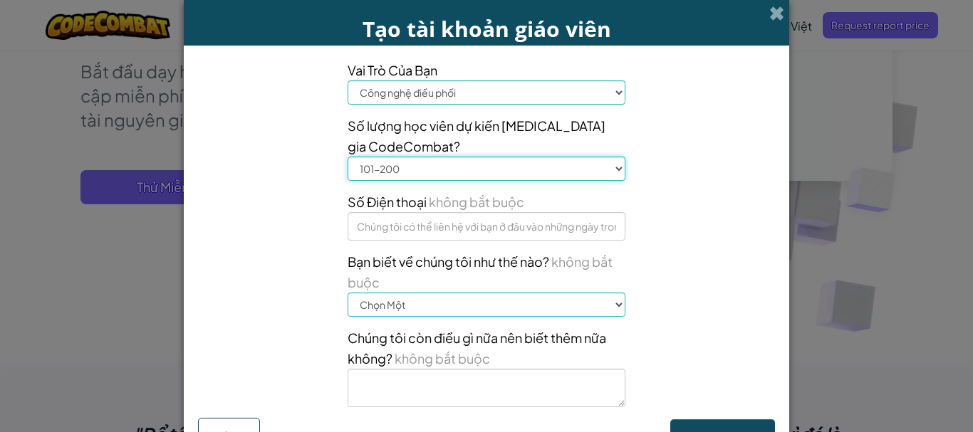
click at [348, 157] on select "Lựa chọn khoảng 1-10 11-50 [PHONE_NUMBER] [PHONE_NUMBER] 1000+" at bounding box center [487, 169] width 278 height 24
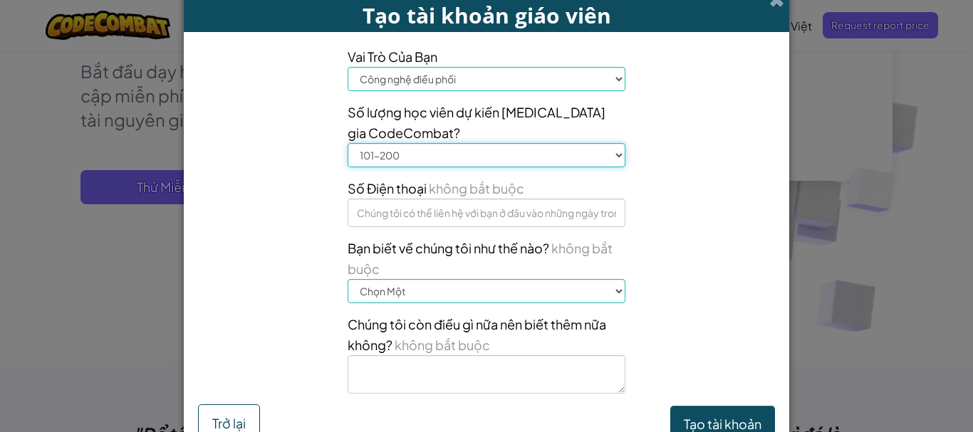
scroll to position [14, 0]
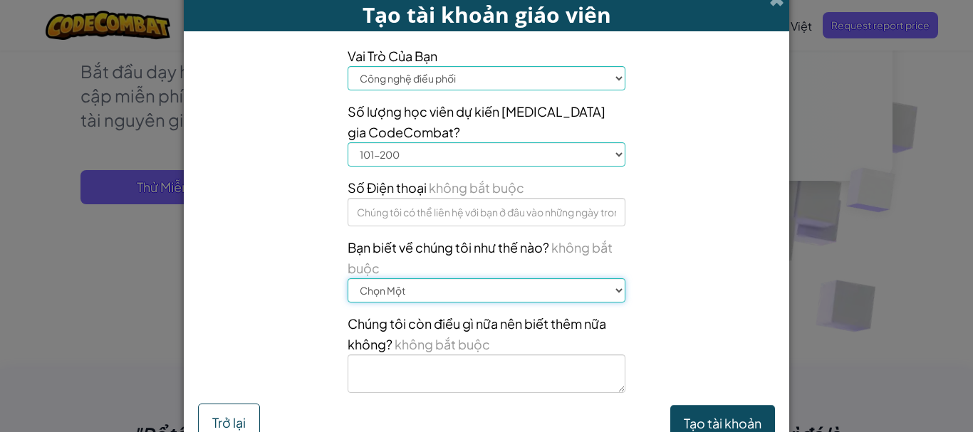
click at [591, 299] on select "Chọn Một Hội thảo (ví dụ: ISTE) [DOMAIN_NAME][URL] Giờ lập trình Một giáo viên …" at bounding box center [487, 291] width 278 height 24
select select "Other"
click at [348, 279] on select "Chọn Một Hội thảo (ví dụ: ISTE) [DOMAIN_NAME][URL] Giờ lập trình Một giáo viên …" at bounding box center [487, 291] width 278 height 24
click at [748, 418] on font "Tạo tài khoản" at bounding box center [723, 423] width 78 height 16
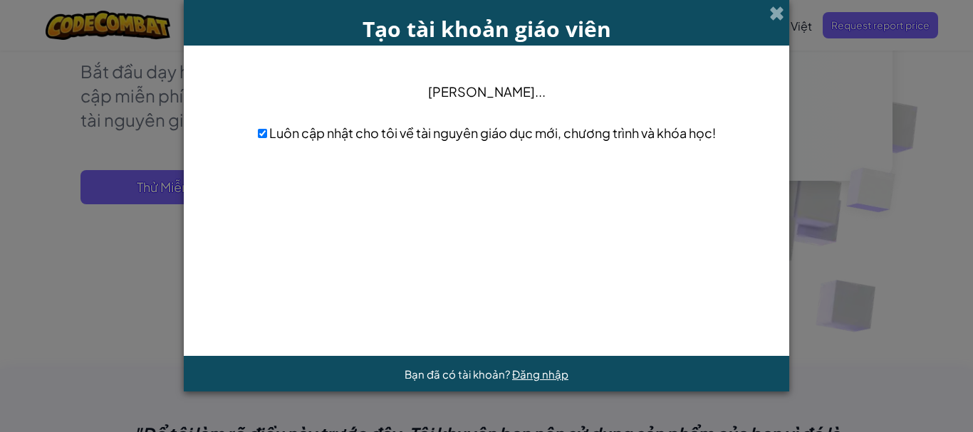
scroll to position [0, 0]
click at [410, 341] on div "Trở lại" at bounding box center [486, 253] width 577 height 177
click at [263, 134] on input "checkbox" at bounding box center [262, 133] width 9 height 9
checkbox input "true"
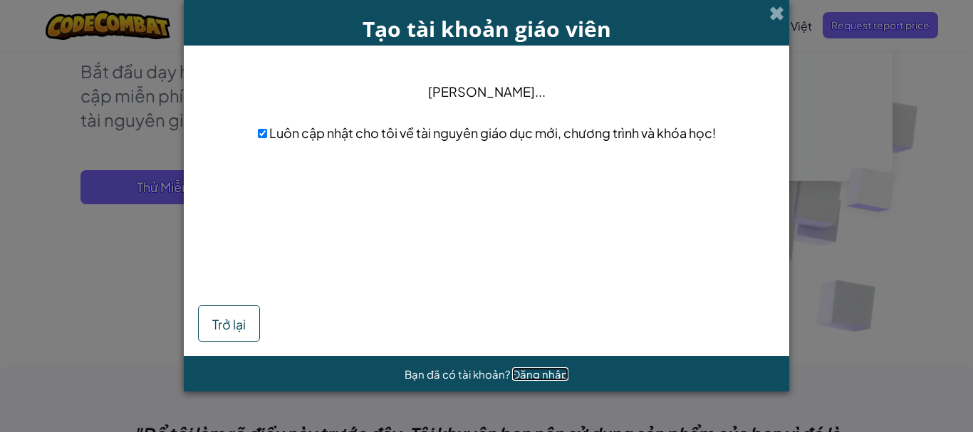
click at [552, 375] on font "Đăng nhập" at bounding box center [540, 375] width 56 height 14
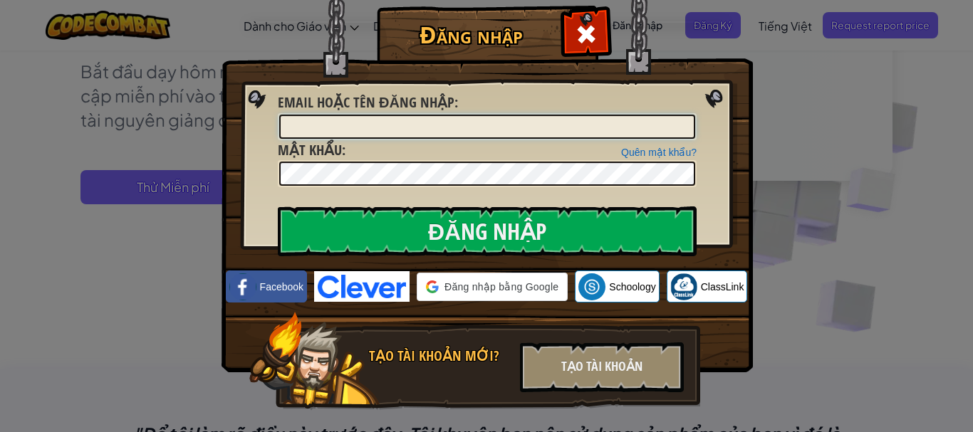
type input "[EMAIL_ADDRESS][DOMAIN_NAME]"
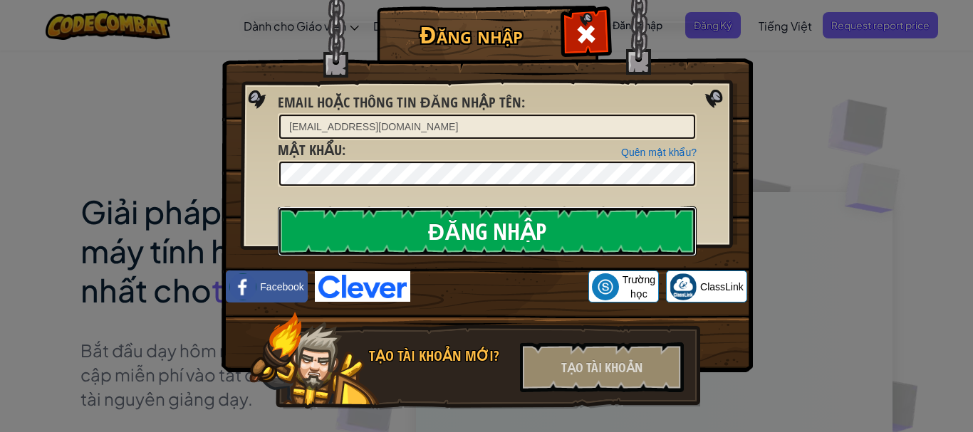
click at [478, 227] on input "Đăng nhập" at bounding box center [487, 232] width 419 height 50
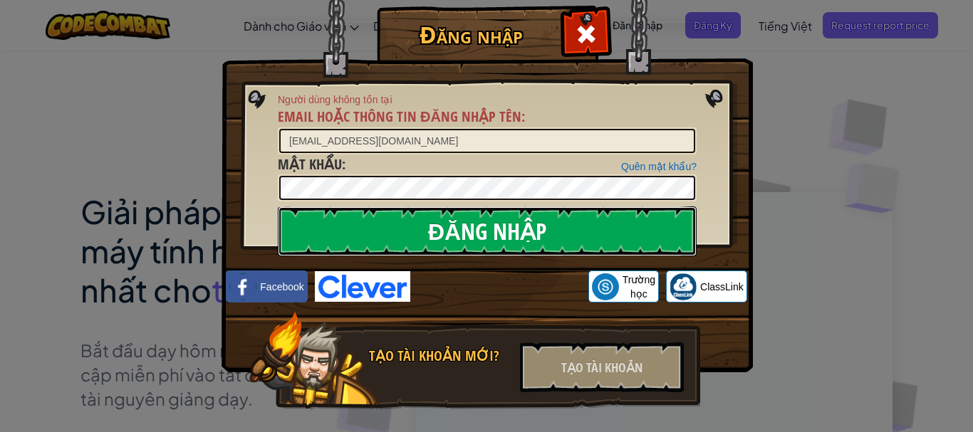
click at [478, 227] on input "Đăng nhập" at bounding box center [487, 232] width 419 height 50
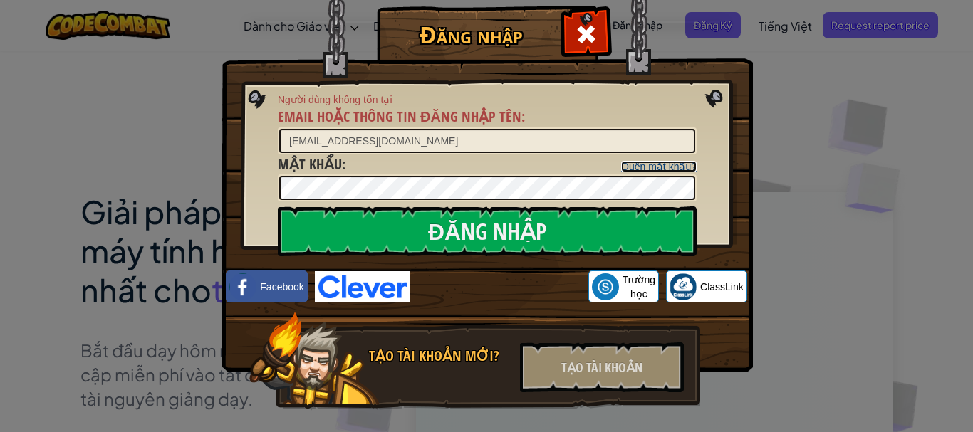
click at [663, 172] on font "Quên mật khẩu?" at bounding box center [659, 166] width 76 height 11
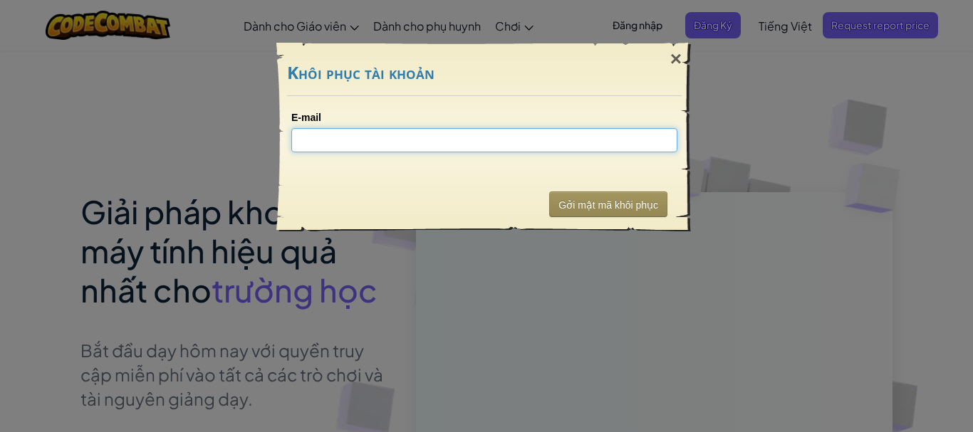
click at [590, 150] on input "E-mail" at bounding box center [484, 140] width 386 height 24
type input "[EMAIL_ADDRESS][DOMAIN_NAME]"
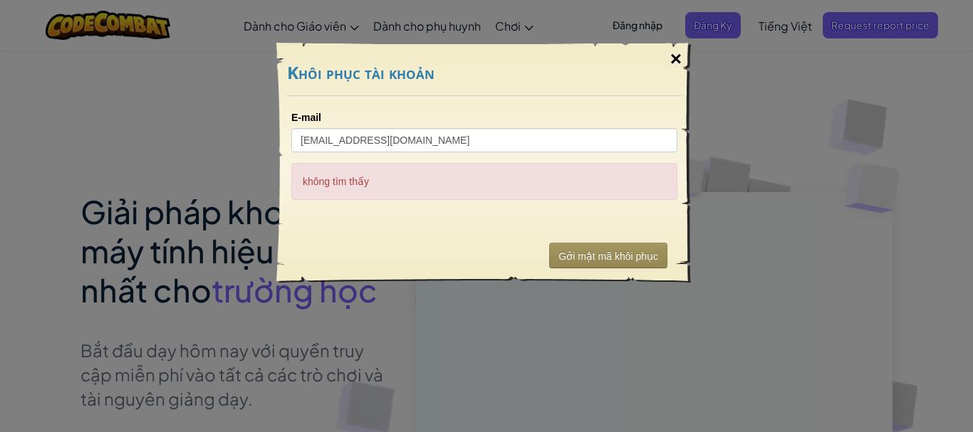
click at [669, 56] on div "×" at bounding box center [676, 58] width 33 height 41
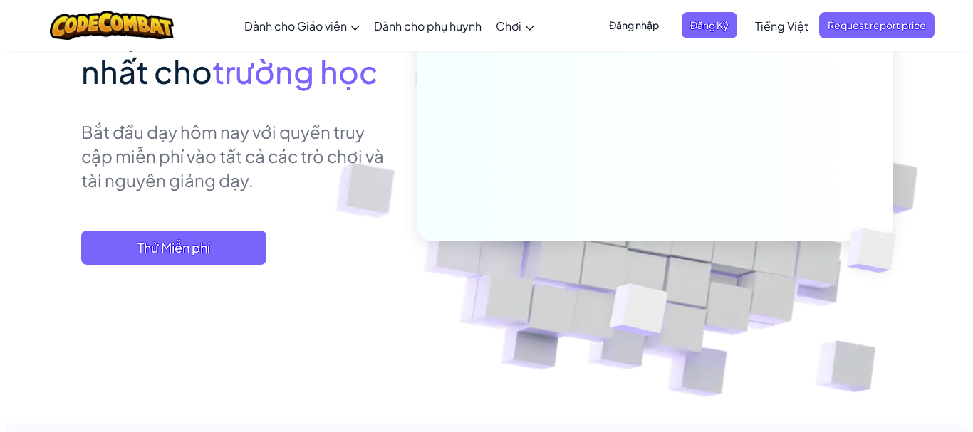
scroll to position [219, 0]
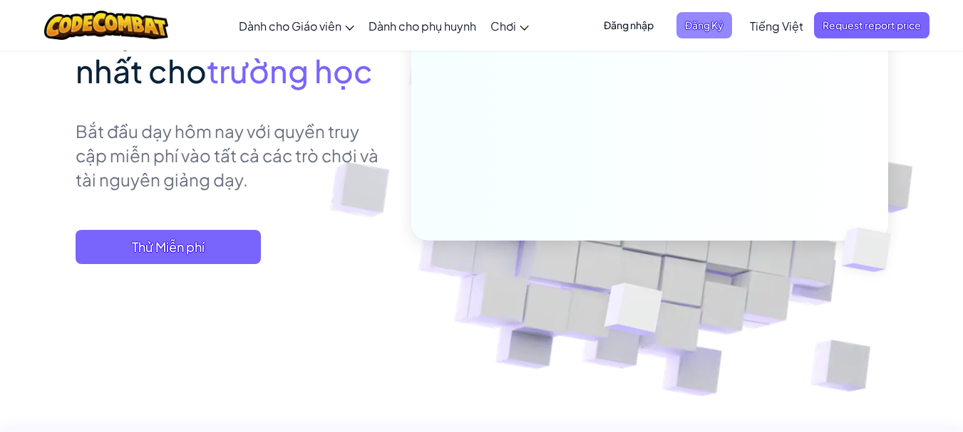
click at [692, 19] on font "Đăng Ký" at bounding box center [704, 25] width 38 height 13
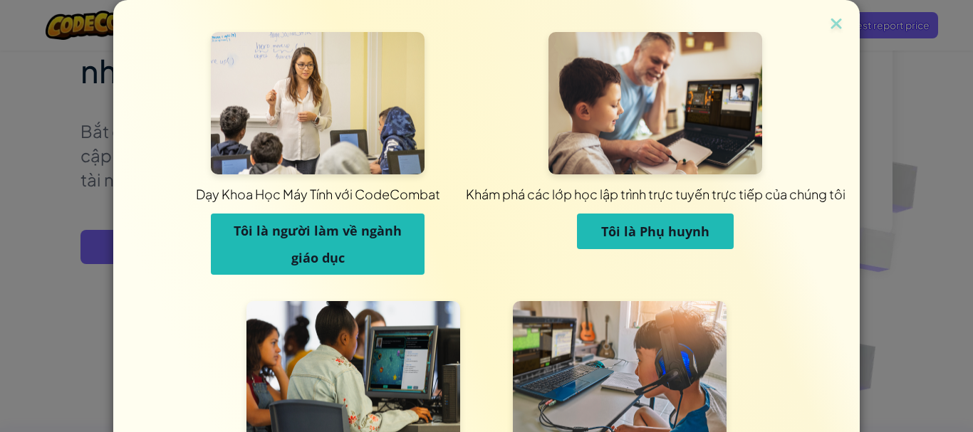
scroll to position [157, 0]
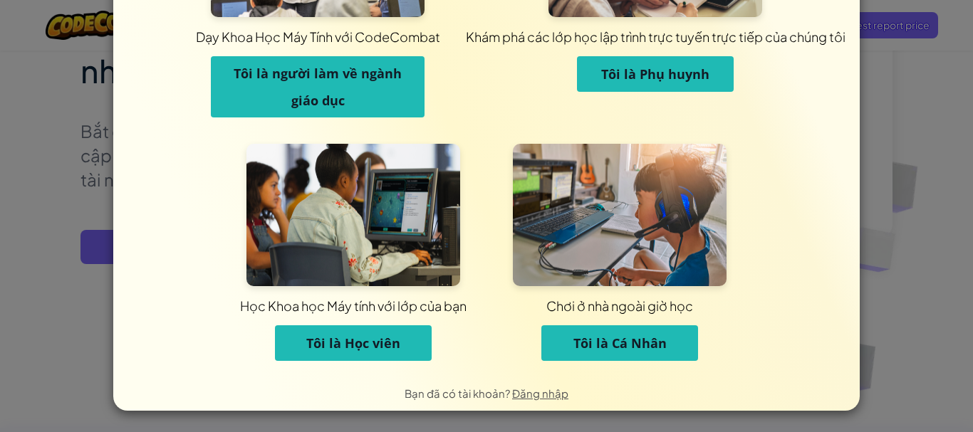
click at [577, 343] on font "Tôi là Cá Nhân" at bounding box center [620, 343] width 93 height 17
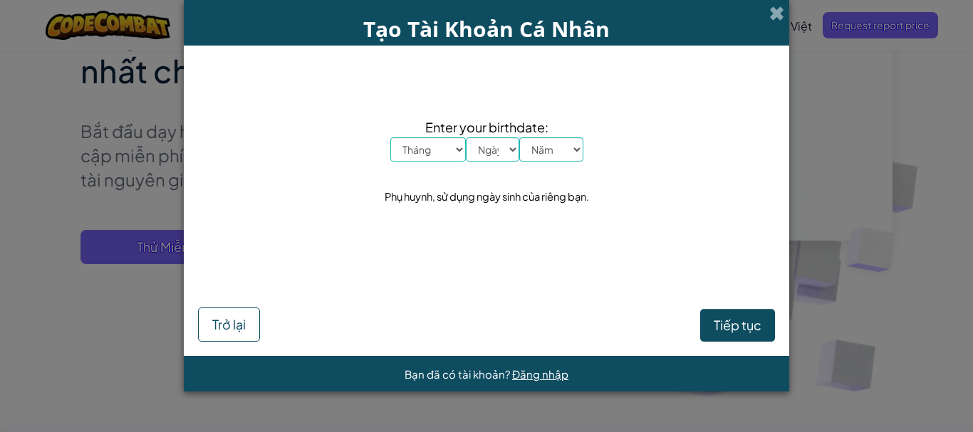
scroll to position [0, 0]
click at [436, 157] on select "Tháng Tháng Một Tháng Hai Tháng Ba Tháng Tư Tháng Năm Tháng Sáu Tháng Bảy Tháng…" at bounding box center [428, 150] width 76 height 24
select select "1"
click at [390, 138] on select "Tháng Tháng Một Tháng Hai Tháng Ba Tháng Tư Tháng Năm Tháng Sáu Tháng Bảy Tháng…" at bounding box center [428, 150] width 76 height 24
click at [502, 146] on select "Ngày 1 2 3 4 5 6 7 8 9 10 11 12 13 14 15 16 17 18 19 20 21 22 23 24 25 26 27 28…" at bounding box center [492, 150] width 53 height 24
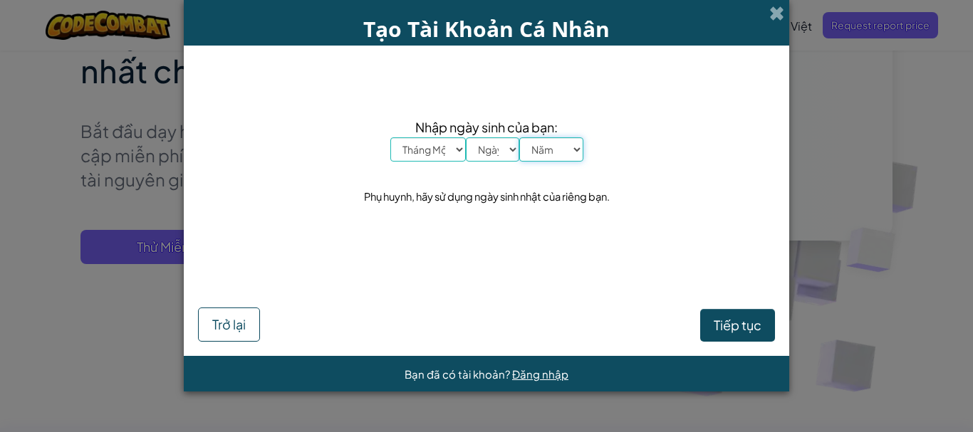
click at [569, 150] on select "Năm 2025 2024 2023 2022 2021 2020 2019 2018 2017 2016 2015 2014 2013 2012 2011 …" at bounding box center [551, 150] width 64 height 24
select select "1998"
click at [519, 138] on select "Năm 2025 2024 2023 2022 2021 2020 2019 2018 2017 2016 2015 2014 2013 2012 2011 …" at bounding box center [551, 150] width 64 height 24
click at [744, 319] on font "Tiếp tục" at bounding box center [738, 325] width 48 height 16
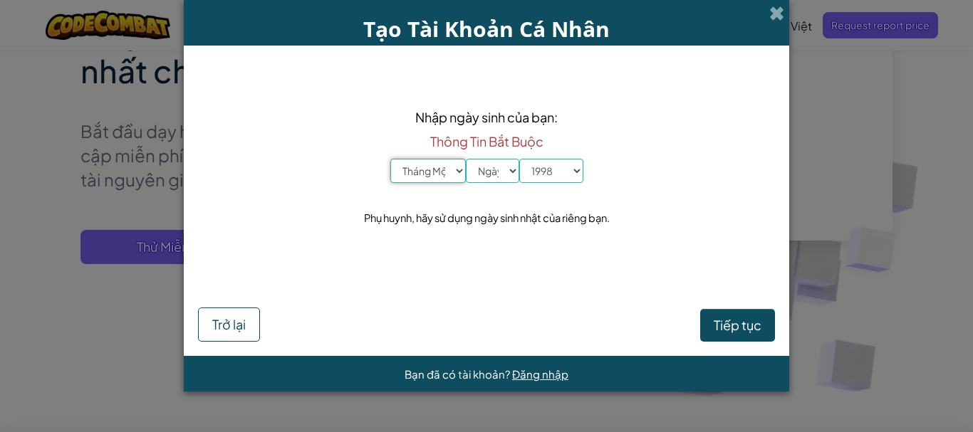
click at [448, 181] on select "Tháng Tháng Một Tháng Hai Tháng Ba Tháng Tư Tháng Năm Tháng Sáu Tháng Bảy Tháng…" at bounding box center [428, 171] width 76 height 24
click at [390, 159] on select "Tháng Tháng Một Tháng Hai Tháng Ba Tháng Tư Tháng Năm Tháng Sáu Tháng Bảy Tháng…" at bounding box center [428, 171] width 76 height 24
click at [490, 172] on select "Ngày 1 2 3 4 5 6 7 8 9 10 11 12 13 14 15 16 17 18 19 20 21 22 23 24 25 26 27 28…" at bounding box center [492, 171] width 53 height 24
click at [708, 316] on button "Tiếp tục" at bounding box center [737, 325] width 75 height 33
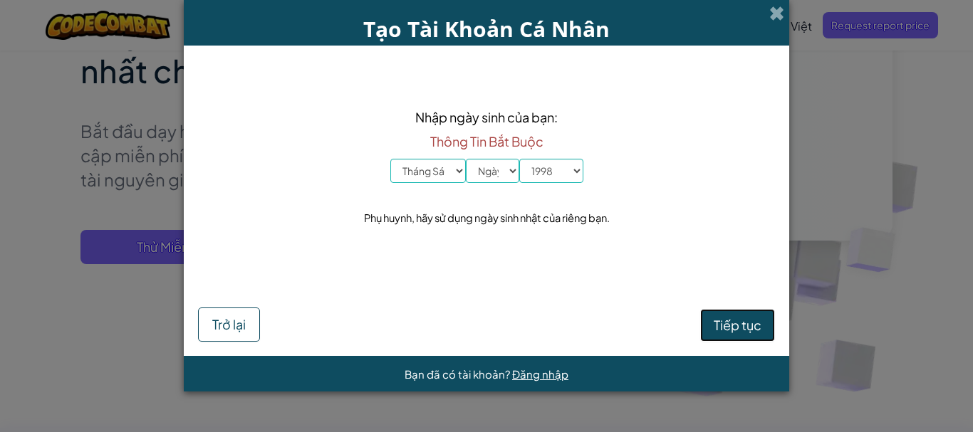
click at [728, 327] on font "Tiếp tục" at bounding box center [738, 325] width 48 height 16
click at [470, 121] on font "Nhập ngày sinh của bạn:" at bounding box center [486, 117] width 143 height 16
click at [510, 167] on select "Ngày 1 2 3 4 5 6 7 8 9 10 11 12 13 14 15 16 17 18 19 20 21 22 23 24 25 26 27 28…" at bounding box center [492, 171] width 53 height 24
click at [501, 117] on font "Nhập ngày sinh của bạn:" at bounding box center [486, 117] width 143 height 16
click at [507, 117] on font "Nhập ngày sinh của bạn:" at bounding box center [486, 117] width 143 height 16
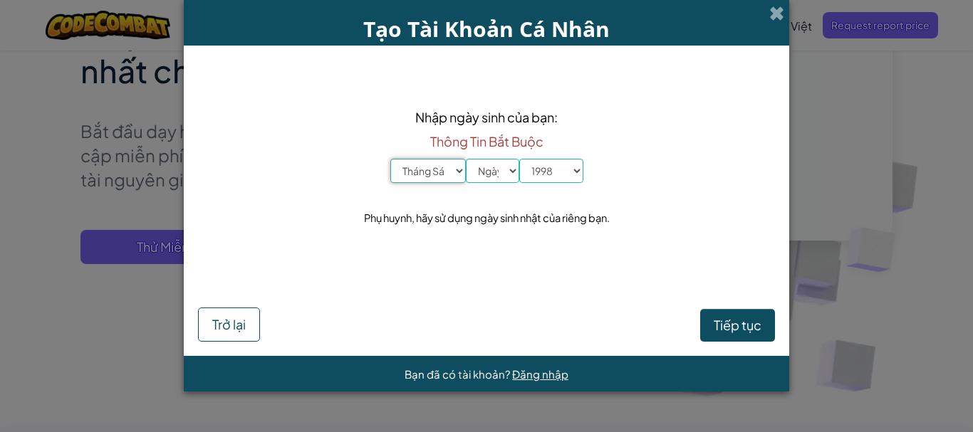
click at [442, 172] on select "Tháng Tháng Một Tháng Hai Tháng Ba Tháng Tư Tháng Năm Tháng Sáu Tháng Bảy Tháng…" at bounding box center [428, 171] width 76 height 24
select select "8"
click at [390, 159] on select "Tháng Tháng Một Tháng Hai Tháng Ba Tháng Tư Tháng Năm Tháng Sáu Tháng Bảy Tháng…" at bounding box center [428, 171] width 76 height 24
click at [493, 167] on select "Ngày 1 2 3 4 5 6 7 8 9 10 11 12 13 14 15 16 17 18 19 20 21 22 23 24 25 26 27 28…" at bounding box center [492, 171] width 53 height 24
select select "6"
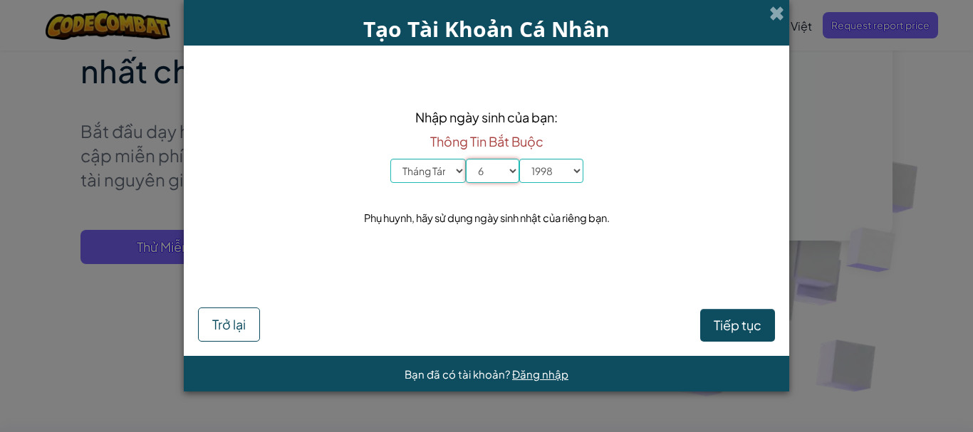
click at [466, 159] on select "Ngày 1 2 3 4 5 6 7 8 9 10 11 12 13 14 15 16 17 18 19 20 21 22 23 24 25 26 27 28…" at bounding box center [492, 171] width 53 height 24
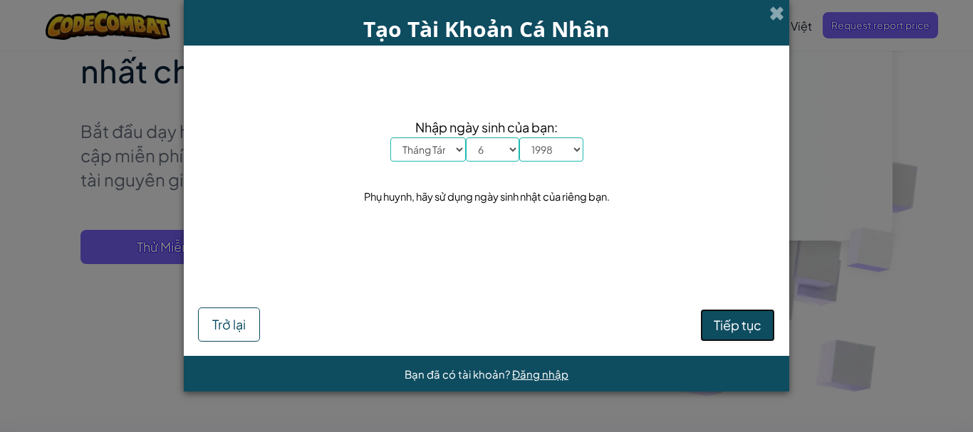
click at [734, 340] on button "Tiếp tục" at bounding box center [737, 325] width 75 height 33
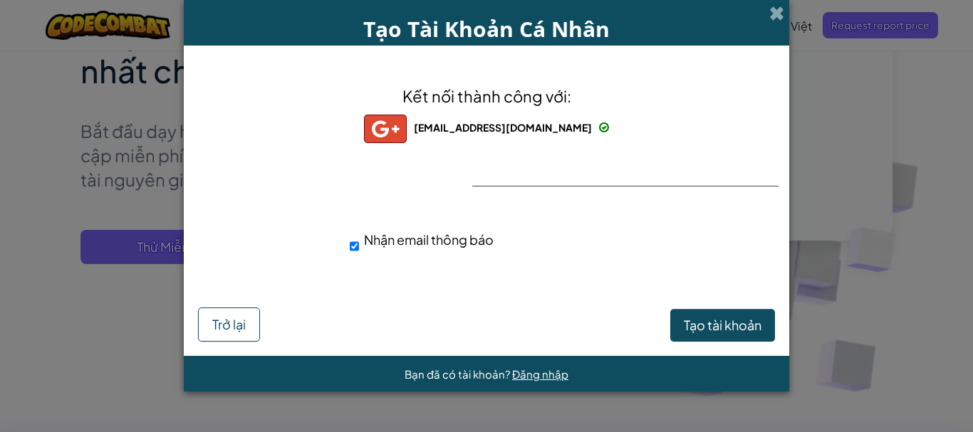
click at [416, 247] on font "Nhận email thông báo" at bounding box center [429, 240] width 130 height 16
click at [359, 247] on input "Nhận email thông báo" at bounding box center [354, 246] width 9 height 29
click at [416, 247] on font "Nhận email thông báo" at bounding box center [429, 240] width 130 height 16
click at [359, 247] on input "Nhận email thông báo" at bounding box center [354, 246] width 9 height 29
checkbox input "true"
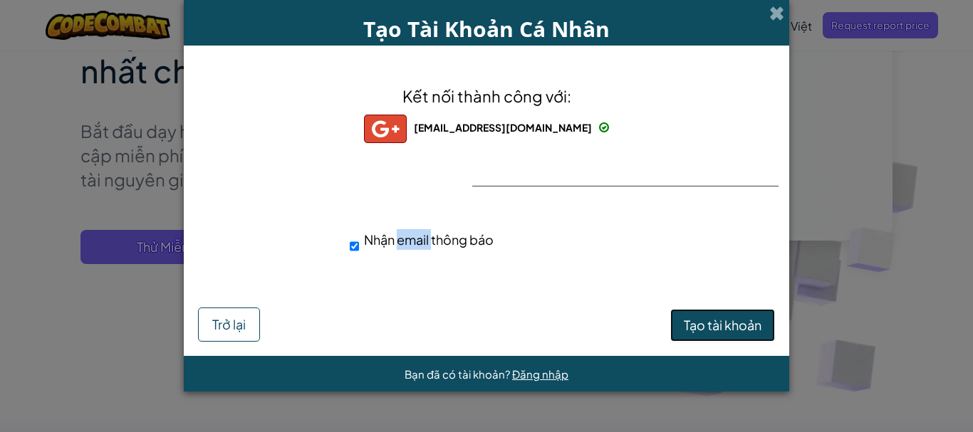
click at [710, 325] on font "Tạo tài khoản" at bounding box center [723, 325] width 78 height 16
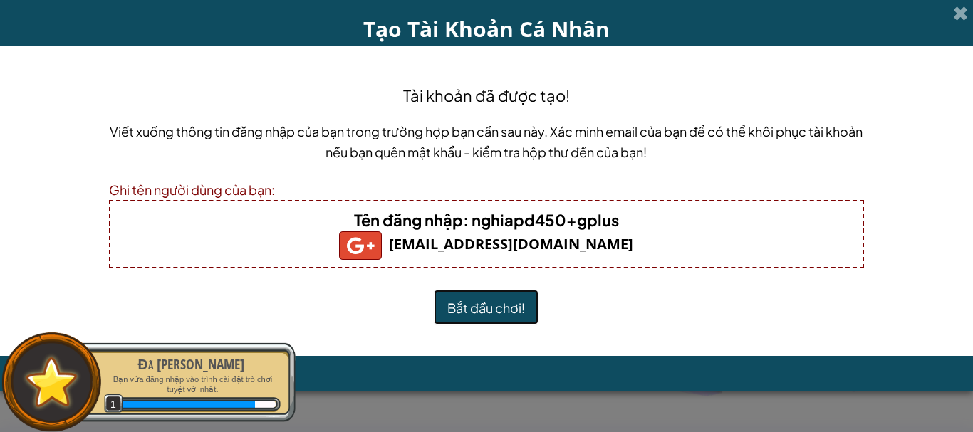
click at [500, 299] on font "Bắt đầu chơi!" at bounding box center [486, 307] width 78 height 16
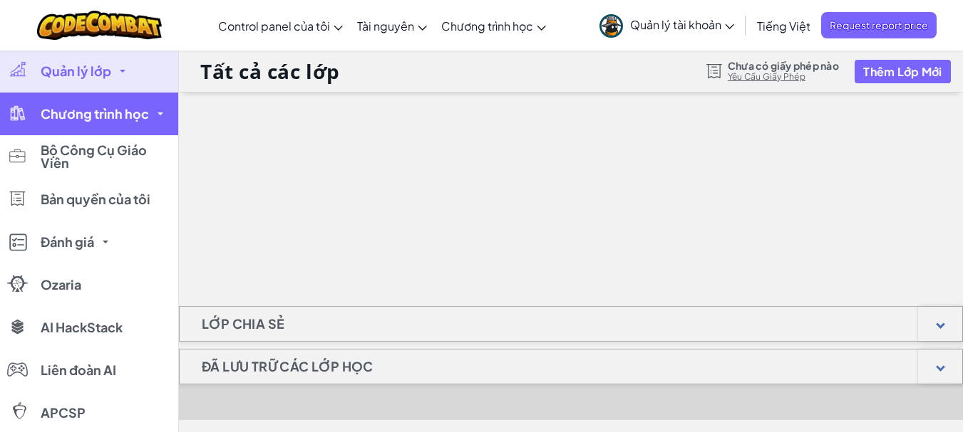
click at [108, 125] on link "Chương trình học" at bounding box center [89, 114] width 178 height 43
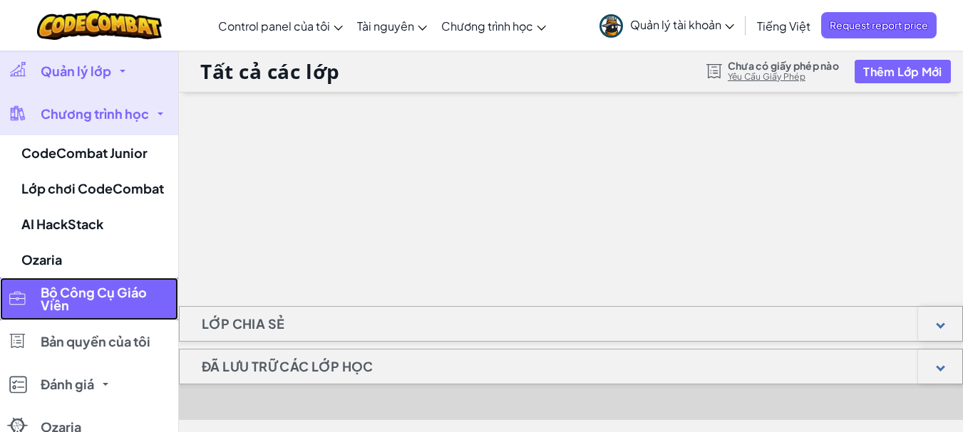
click at [68, 313] on font "Bộ Công Cụ Giáo Viên" at bounding box center [94, 298] width 106 height 29
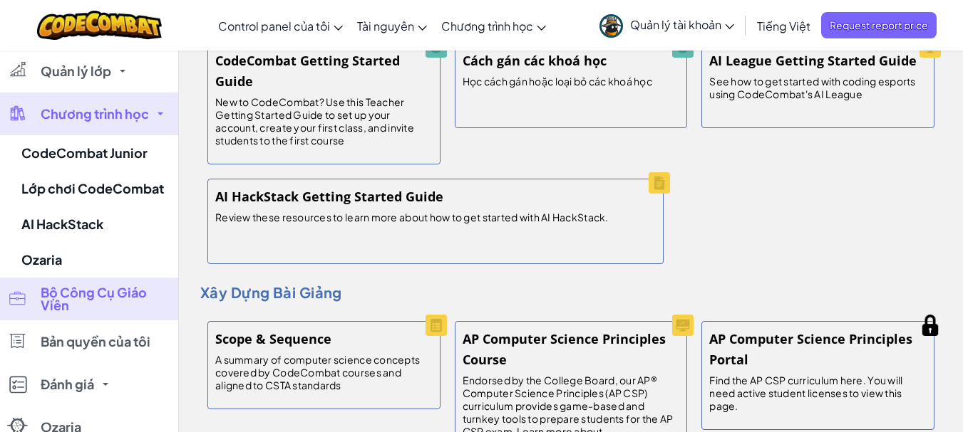
scroll to position [120, 0]
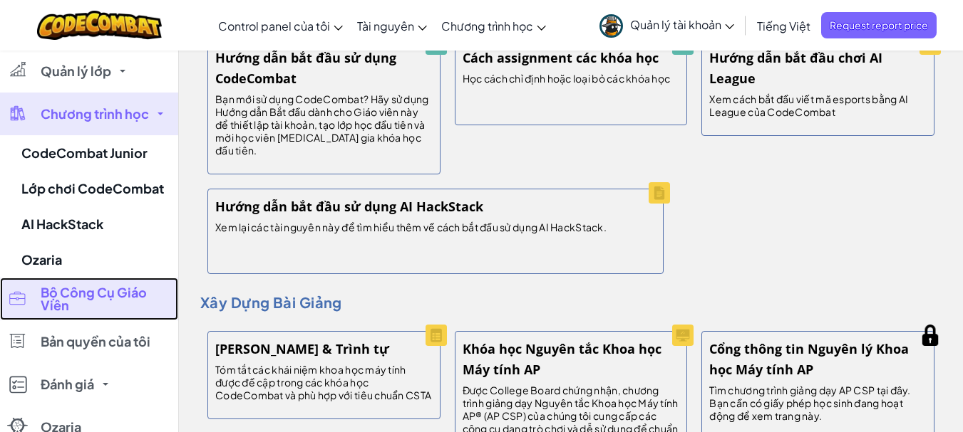
click at [68, 313] on font "Bộ Công Cụ Giáo Viên" at bounding box center [94, 298] width 106 height 29
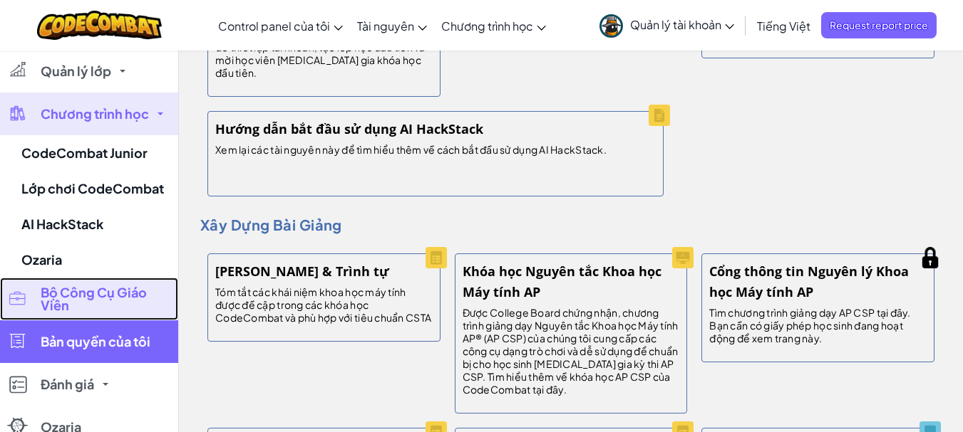
scroll to position [191, 0]
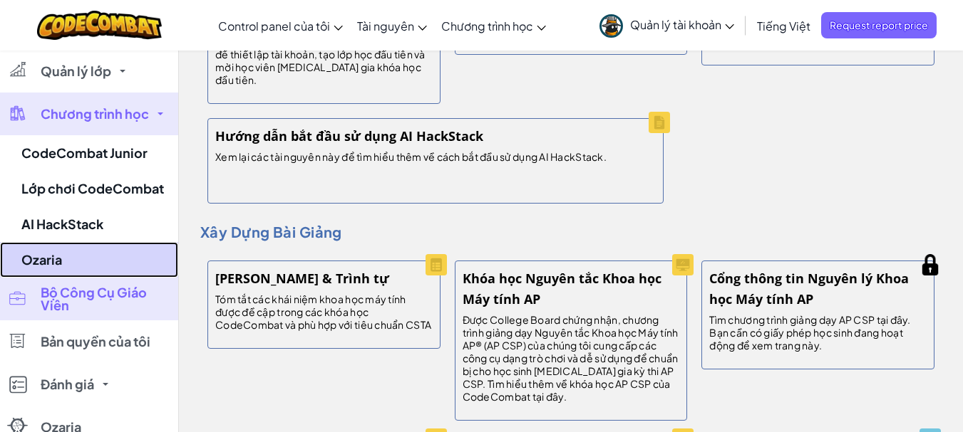
click at [90, 253] on link "Ozaria" at bounding box center [89, 260] width 178 height 36
